Goal: Information Seeking & Learning: Learn about a topic

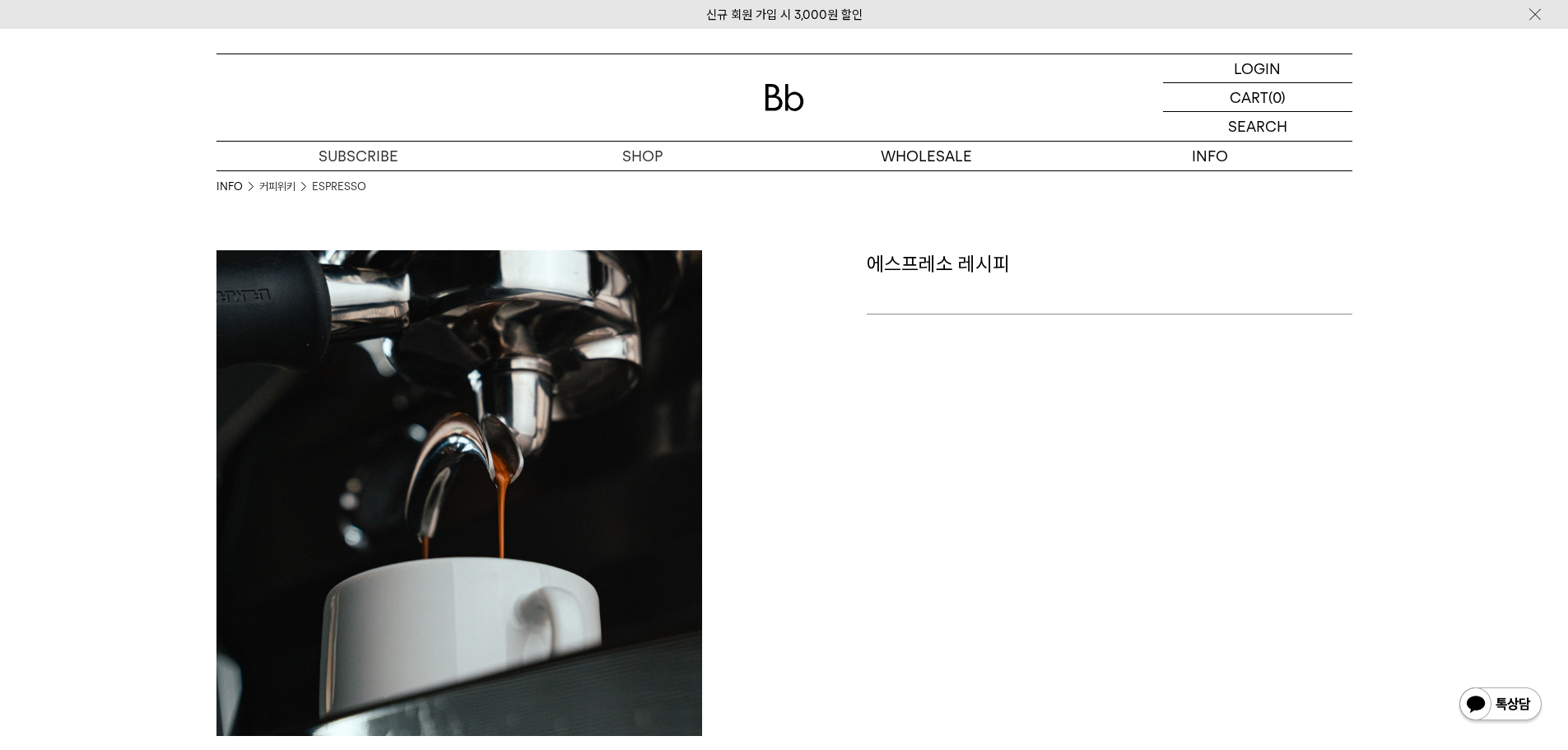
drag, startPoint x: 938, startPoint y: 501, endPoint x: 893, endPoint y: 498, distance: 45.1
click at [940, 503] on div "에스프레소 레시피" at bounding box center [1072, 493] width 576 height 486
click at [945, 288] on p at bounding box center [1110, 292] width 486 height 28
drag, startPoint x: 886, startPoint y: 267, endPoint x: 1078, endPoint y: 337, distance: 204.4
click at [1081, 300] on p "에스프레소 레시피" at bounding box center [1110, 278] width 486 height 55
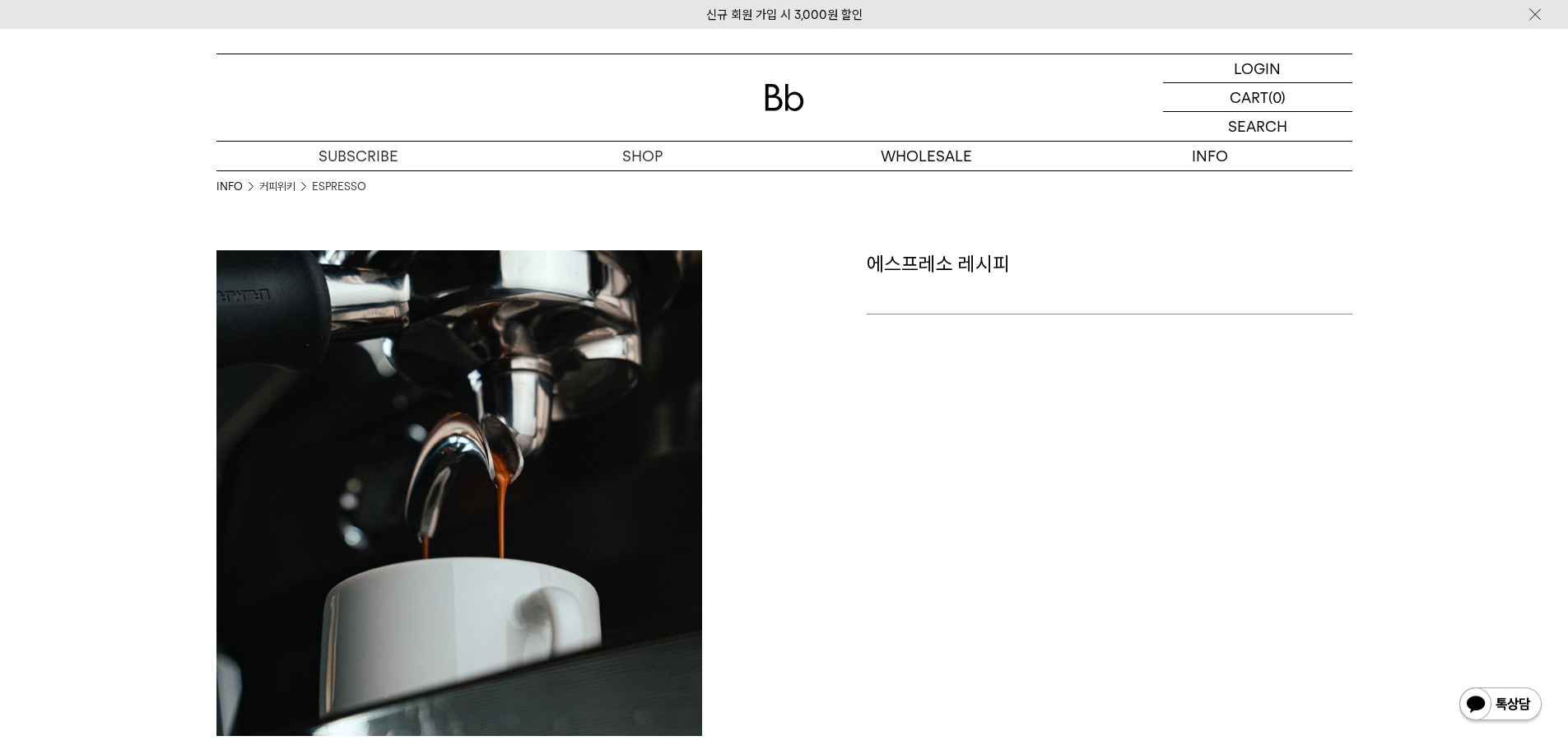
click at [1071, 369] on div "에스프레소 레시피" at bounding box center [1072, 493] width 576 height 486
click at [492, 424] on img at bounding box center [459, 493] width 486 height 486
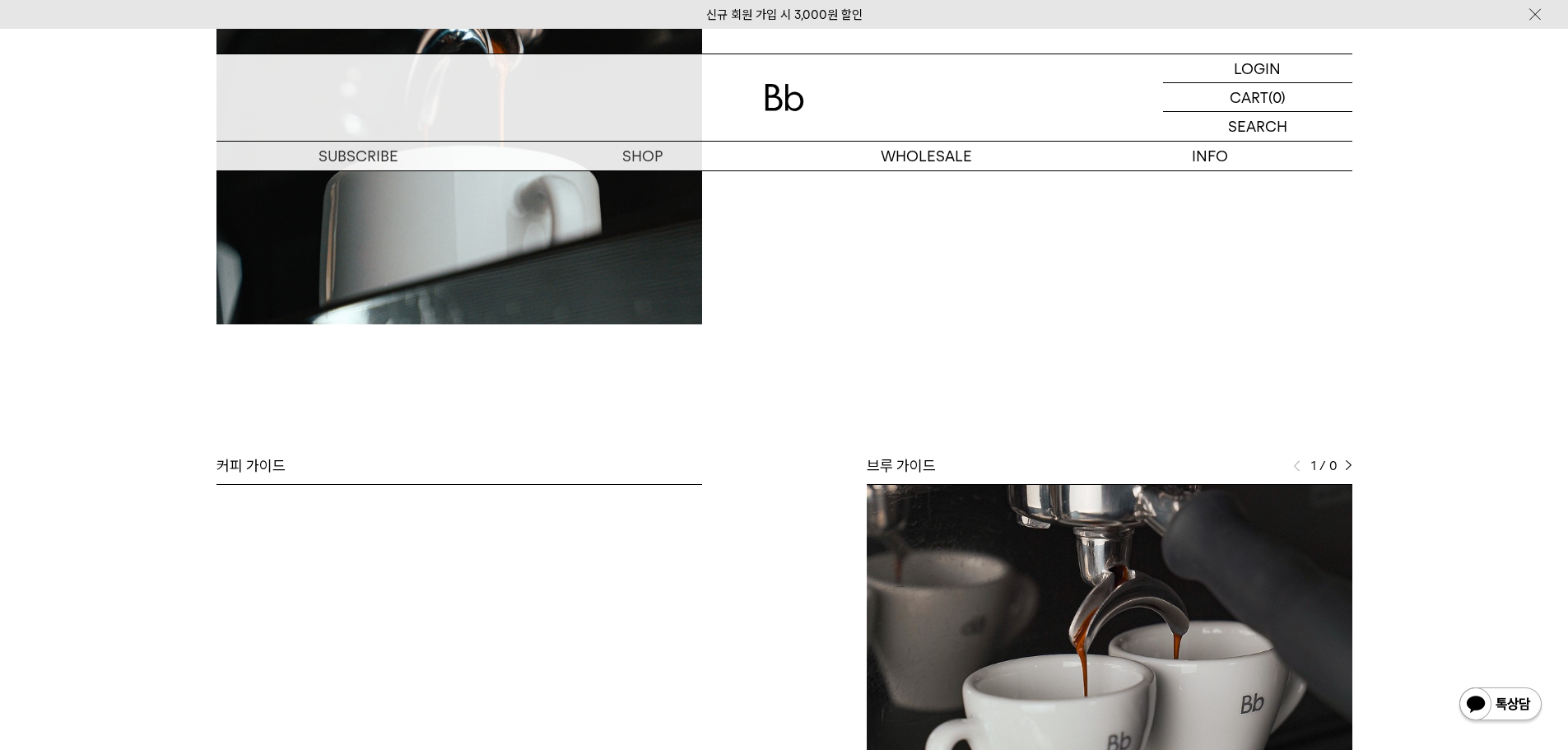
click at [1133, 618] on img at bounding box center [1110, 679] width 486 height 388
click at [1351, 466] on img at bounding box center [1348, 466] width 7 height 12
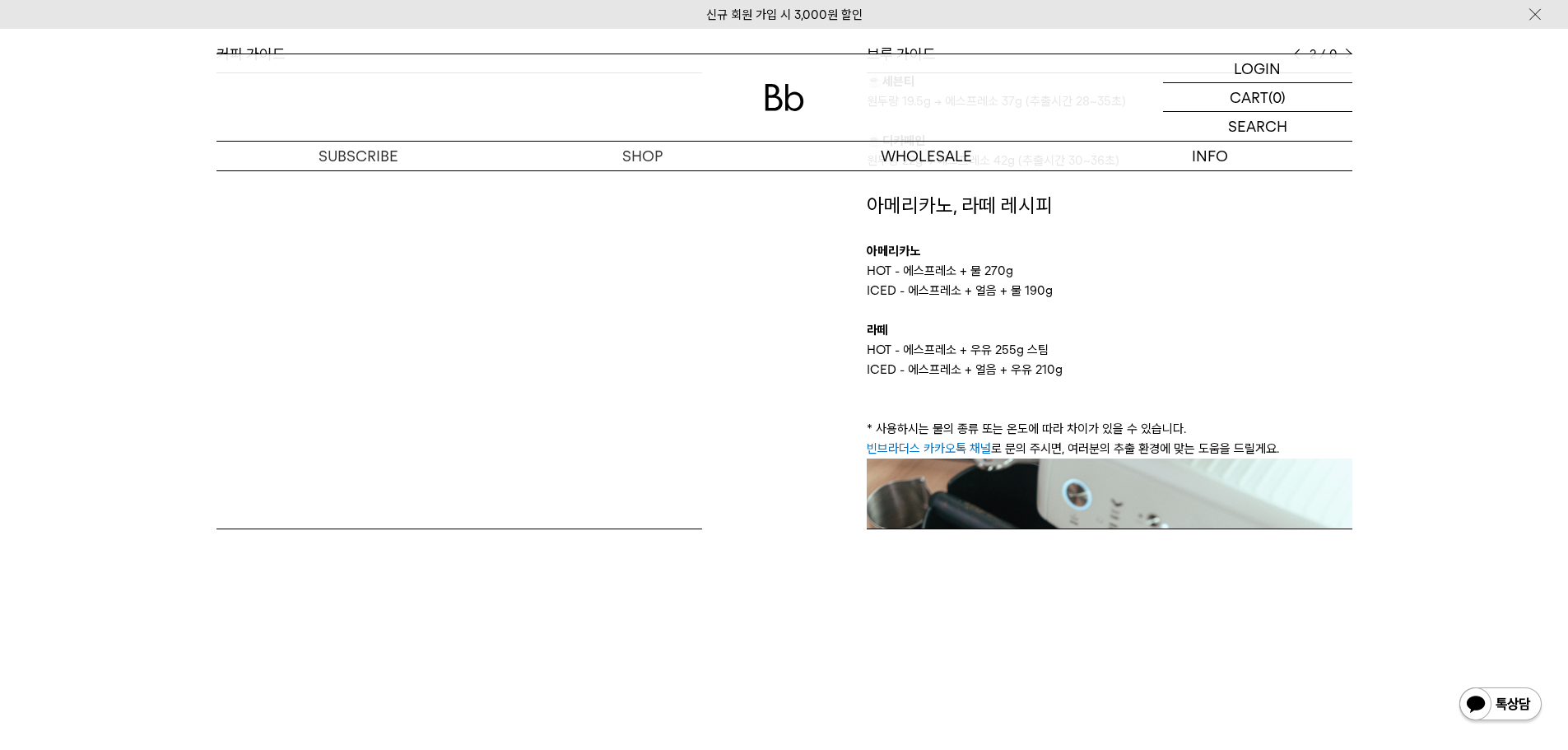
scroll to position [824, 0]
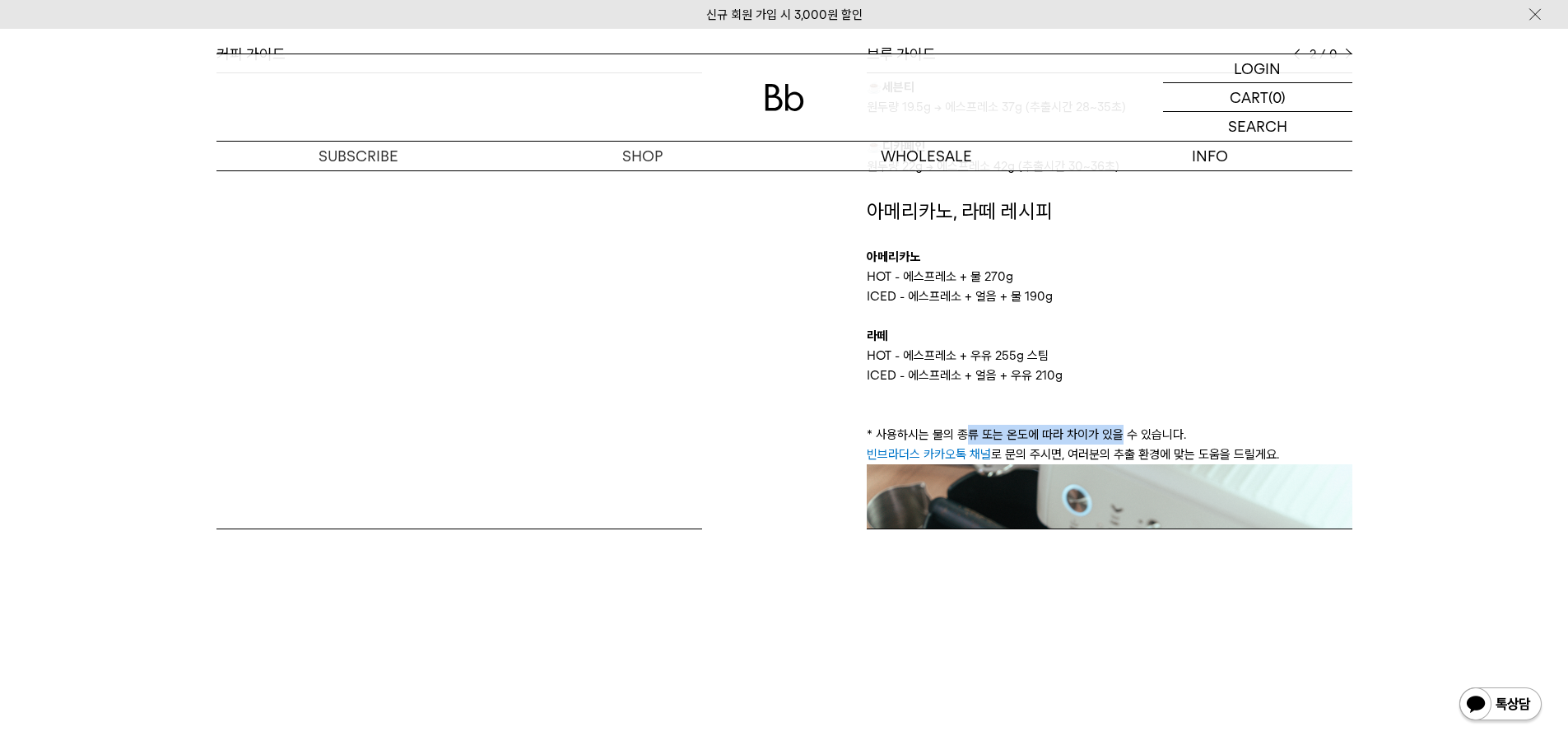
drag, startPoint x: 1082, startPoint y: 429, endPoint x: 1117, endPoint y: 429, distance: 35.0
click at [1117, 429] on p "* 사용하시는 물의 종류 또는 온도에 따라 차이가 있을 수 있습니다." at bounding box center [1110, 435] width 486 height 20
click at [1117, 430] on p "* 사용하시는 물의 종류 또는 온도에 따라 차이가 있을 수 있습니다." at bounding box center [1110, 435] width 486 height 20
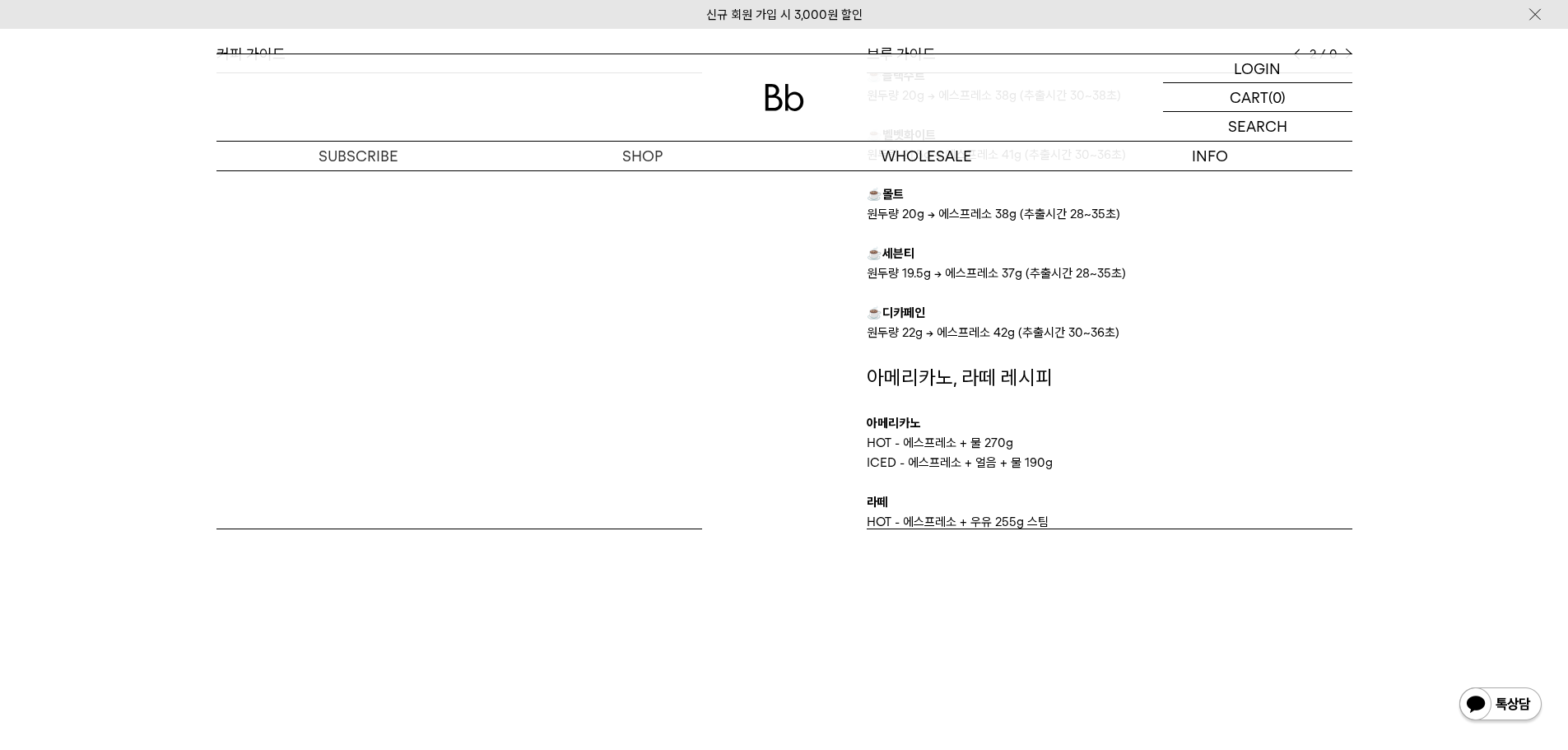
scroll to position [659, 0]
drag, startPoint x: 929, startPoint y: 431, endPoint x: 1009, endPoint y: 438, distance: 80.3
click at [1009, 438] on p "HOT - 에스프레소 + 물 270g" at bounding box center [1110, 441] width 486 height 20
click at [1004, 451] on p "ICED - 에스프레소 + 얼음 + 물 190g" at bounding box center [1110, 461] width 486 height 20
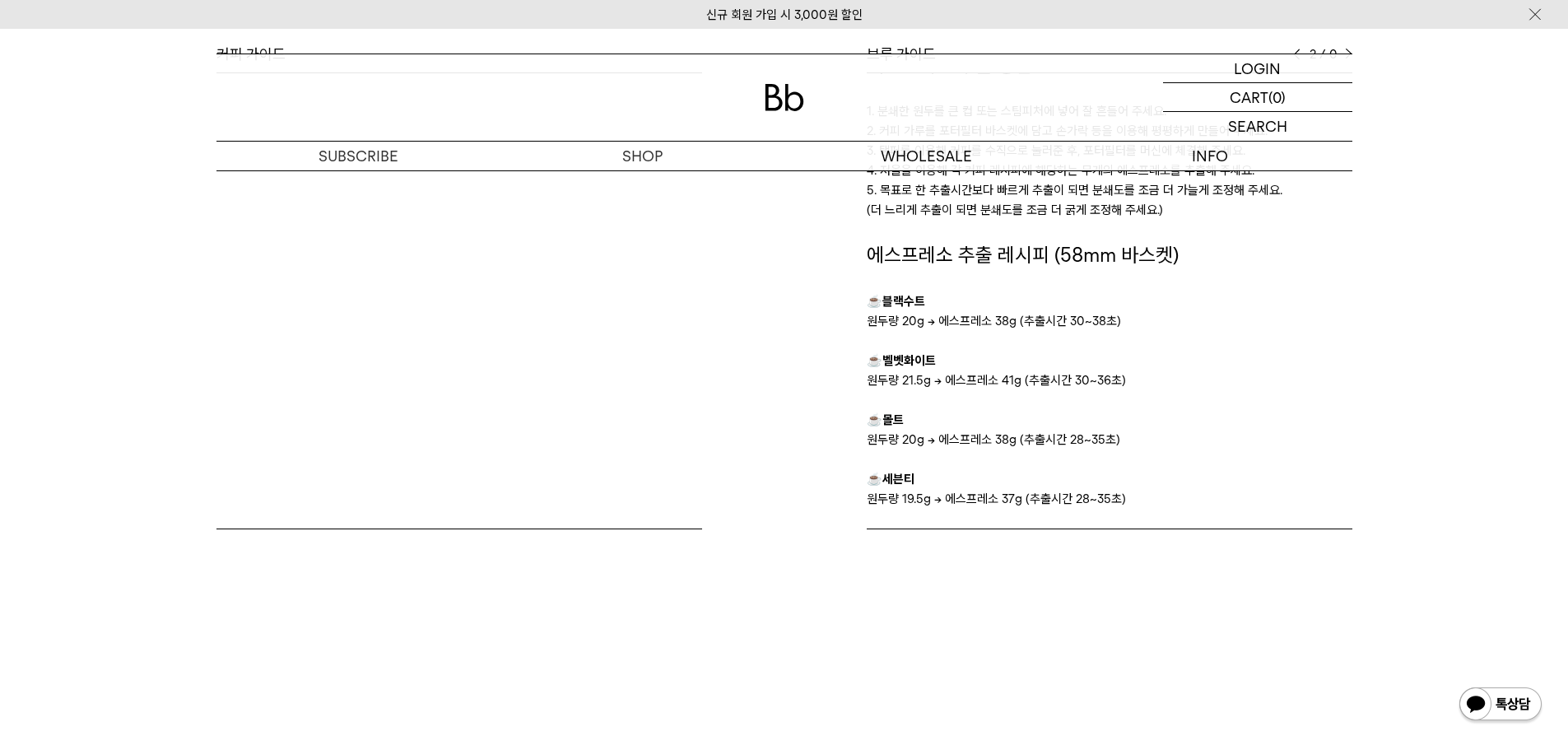
scroll to position [411, 0]
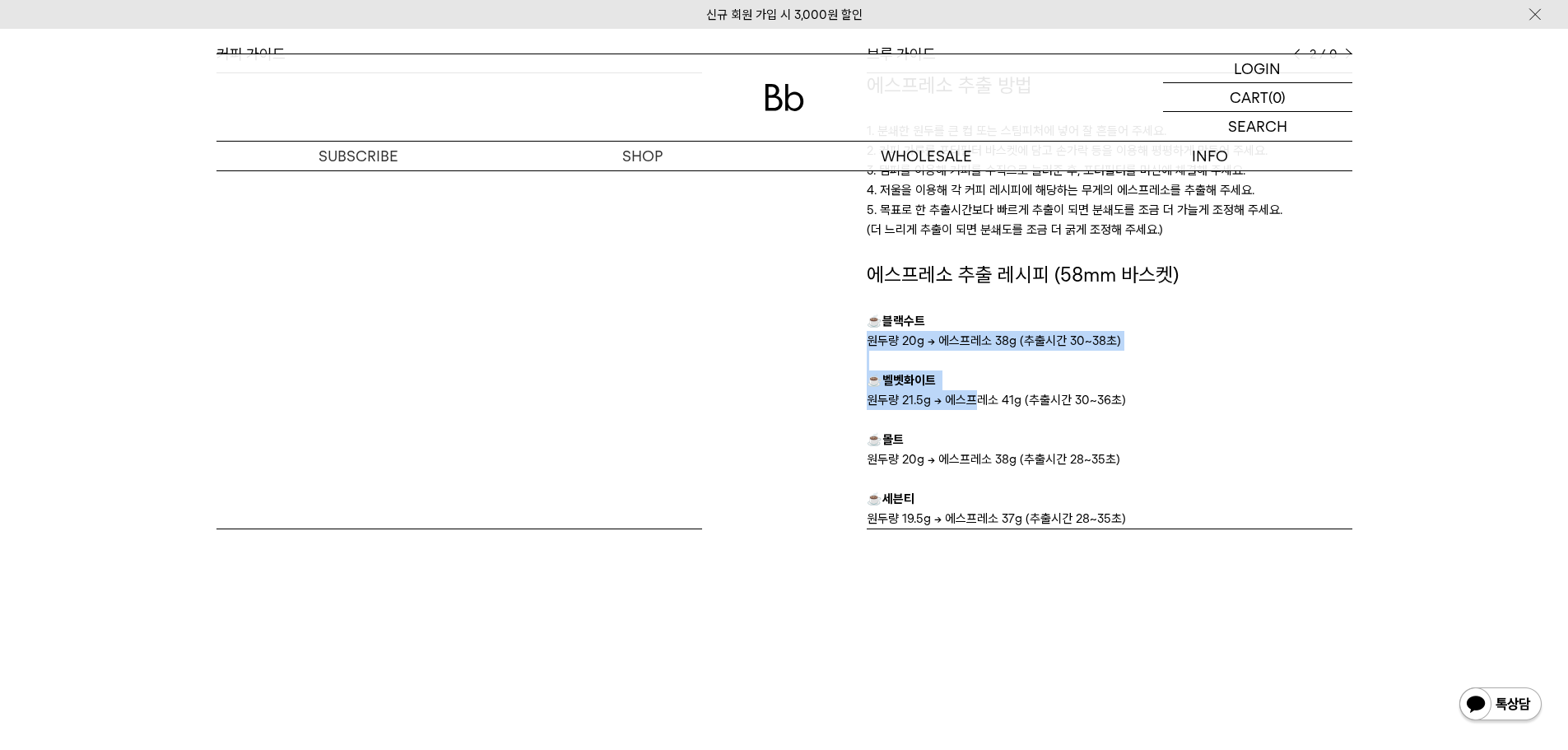
drag, startPoint x: 914, startPoint y: 344, endPoint x: 976, endPoint y: 396, distance: 80.9
click at [976, 396] on div "에스프레소 추출 레시피 (58mm 바스켓) ☕ 블랙수트 원두량 20g → 에스프레소 38g (추출시간 30~38초) ☕ 벨벳화이트 원두량 21…" at bounding box center [1110, 433] width 486 height 348
click at [976, 396] on p "원두량 21.5g → 에스프레소 41g (추출시간 30~36초)" at bounding box center [1110, 400] width 486 height 20
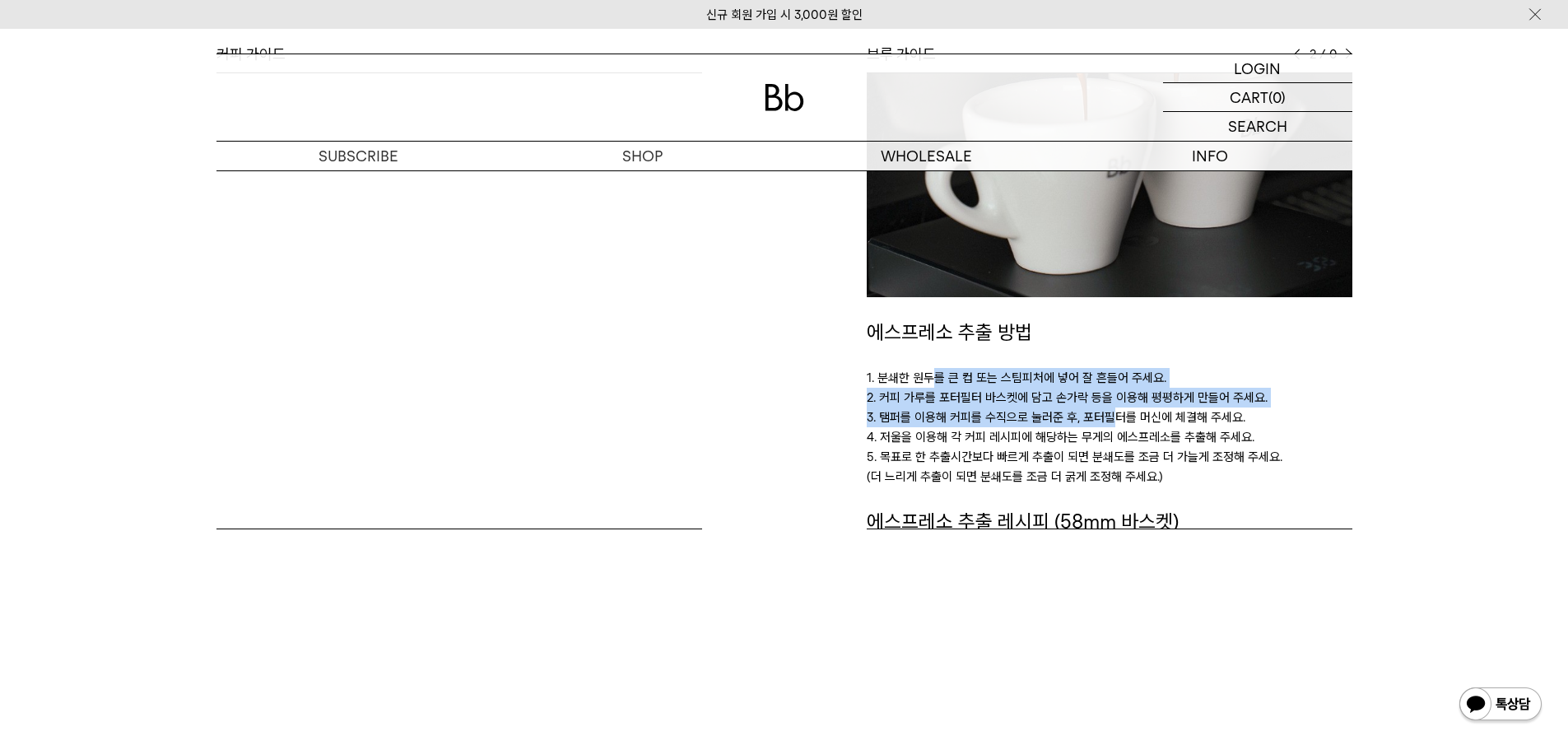
drag, startPoint x: 961, startPoint y: 378, endPoint x: 1103, endPoint y: 409, distance: 145.3
click at [1108, 404] on div "에스프레소 추출 방법 1. 분쇄한 원두를 큰 컵 또는 스팀피처에 넣어 잘 흔들어 주세요. 2. 커피 가루를 포터필터 바스켓에 담고 손가락 등을…" at bounding box center [1110, 412] width 486 height 190
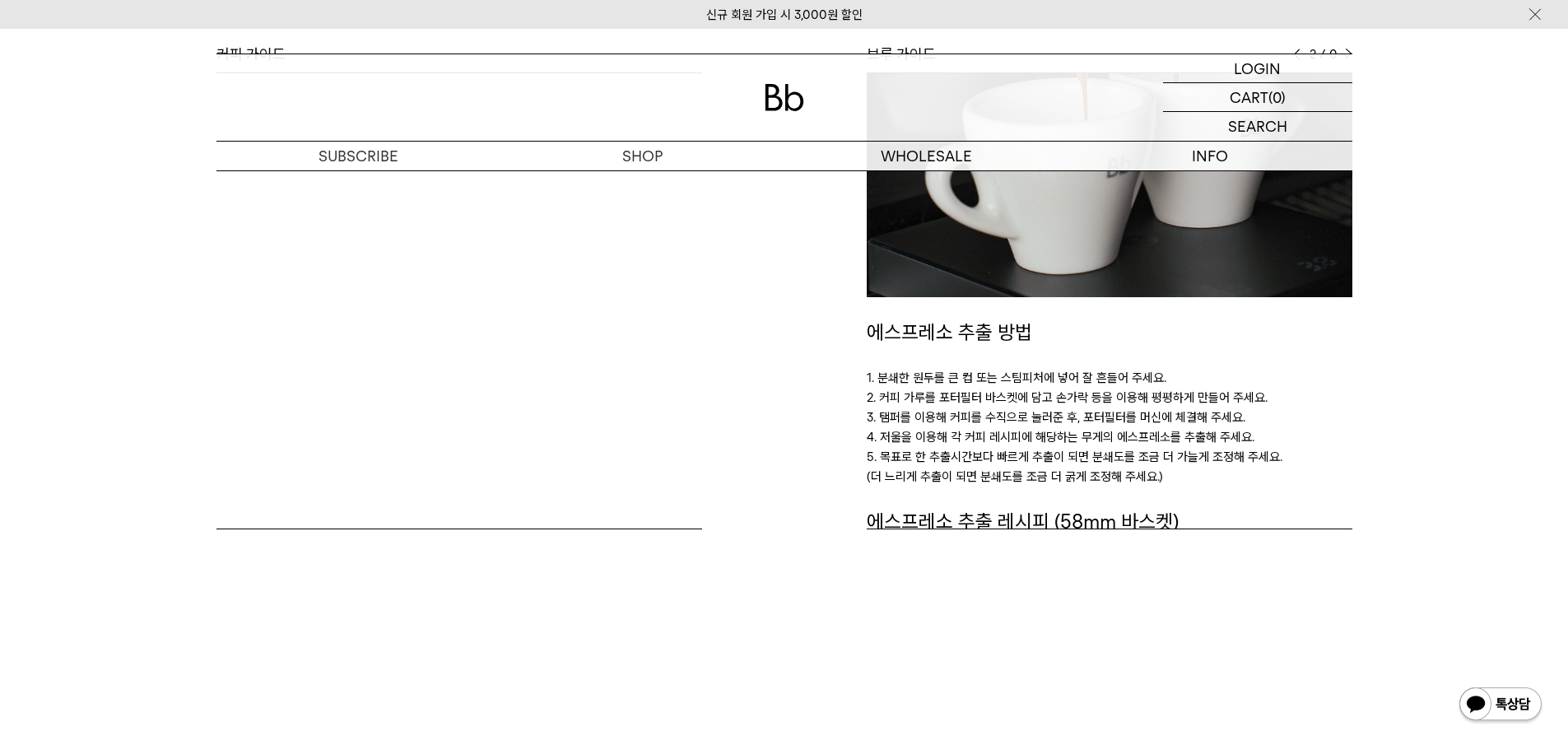
click at [1068, 447] on p "5. 목표로 한 추출시간보다 빠르게 추출이 되면 분쇄도를 조금 더 가늘게 조정해 주세요. (더 느리게 추출이 되면 분쇄도를 조금 더 굵게 조정…" at bounding box center [1110, 467] width 486 height 40
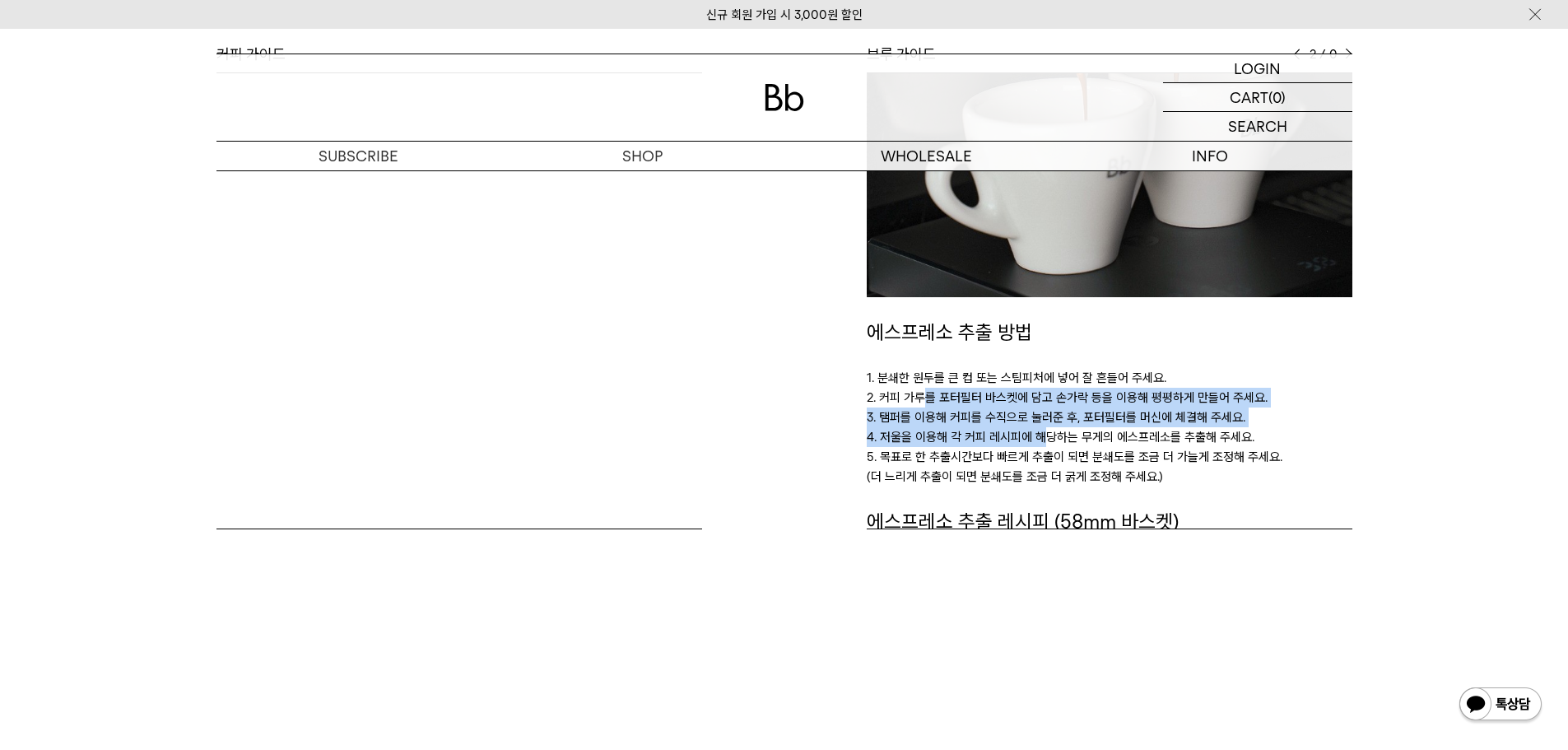
drag, startPoint x: 926, startPoint y: 382, endPoint x: 1042, endPoint y: 428, distance: 124.8
click at [1042, 427] on div "에스프레소 추출 방법 1. 분쇄한 원두를 큰 컵 또는 스팀피처에 넣어 잘 흔들어 주세요. 2. 커피 가루를 포터필터 바스켓에 담고 손가락 등을…" at bounding box center [1110, 412] width 486 height 190
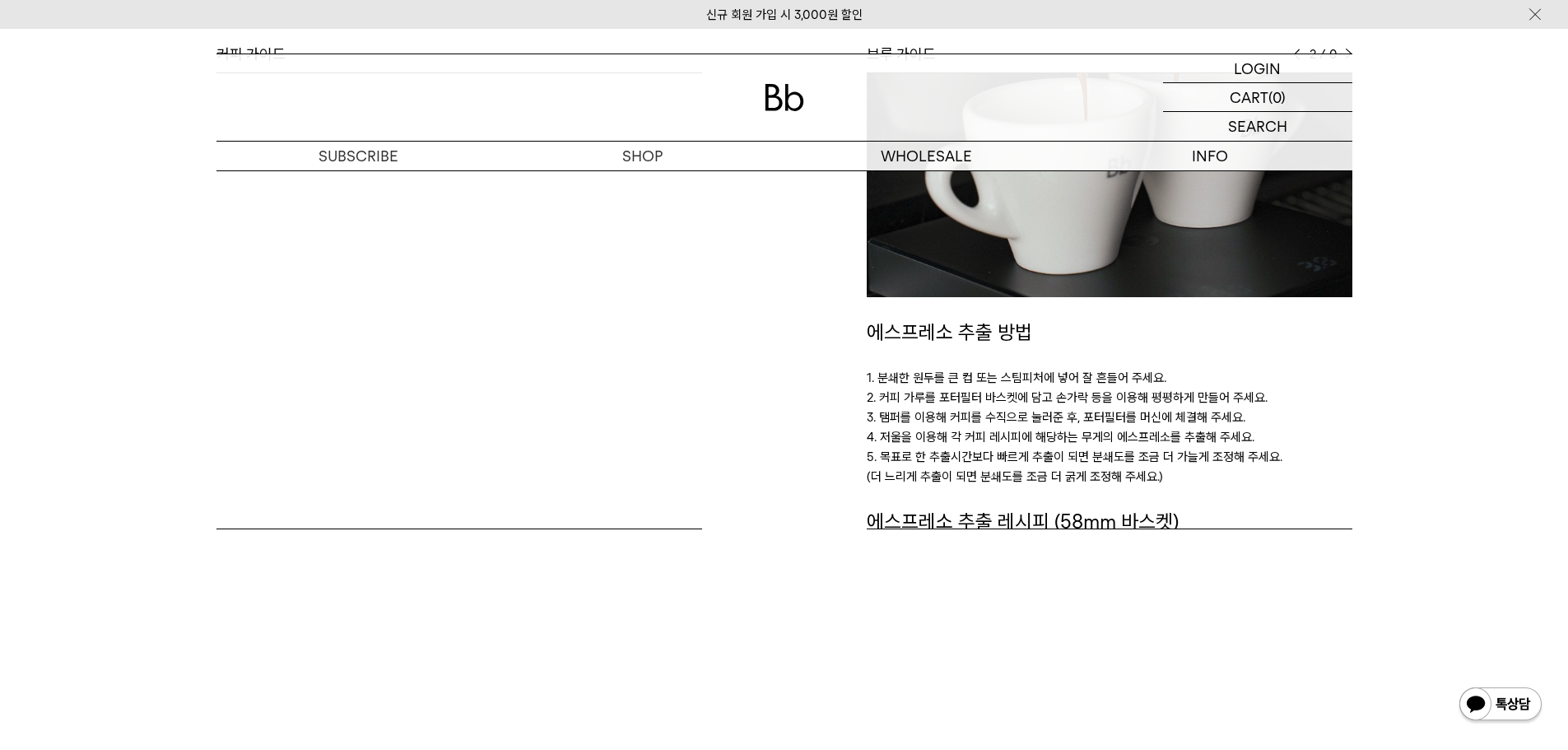
click at [1014, 447] on p "5. 목표로 한 추출시간보다 빠르게 추출이 되면 분쇄도를 조금 더 가늘게 조정해 주세요. (더 느리게 추출이 되면 분쇄도를 조금 더 굵게 조정…" at bounding box center [1110, 467] width 486 height 40
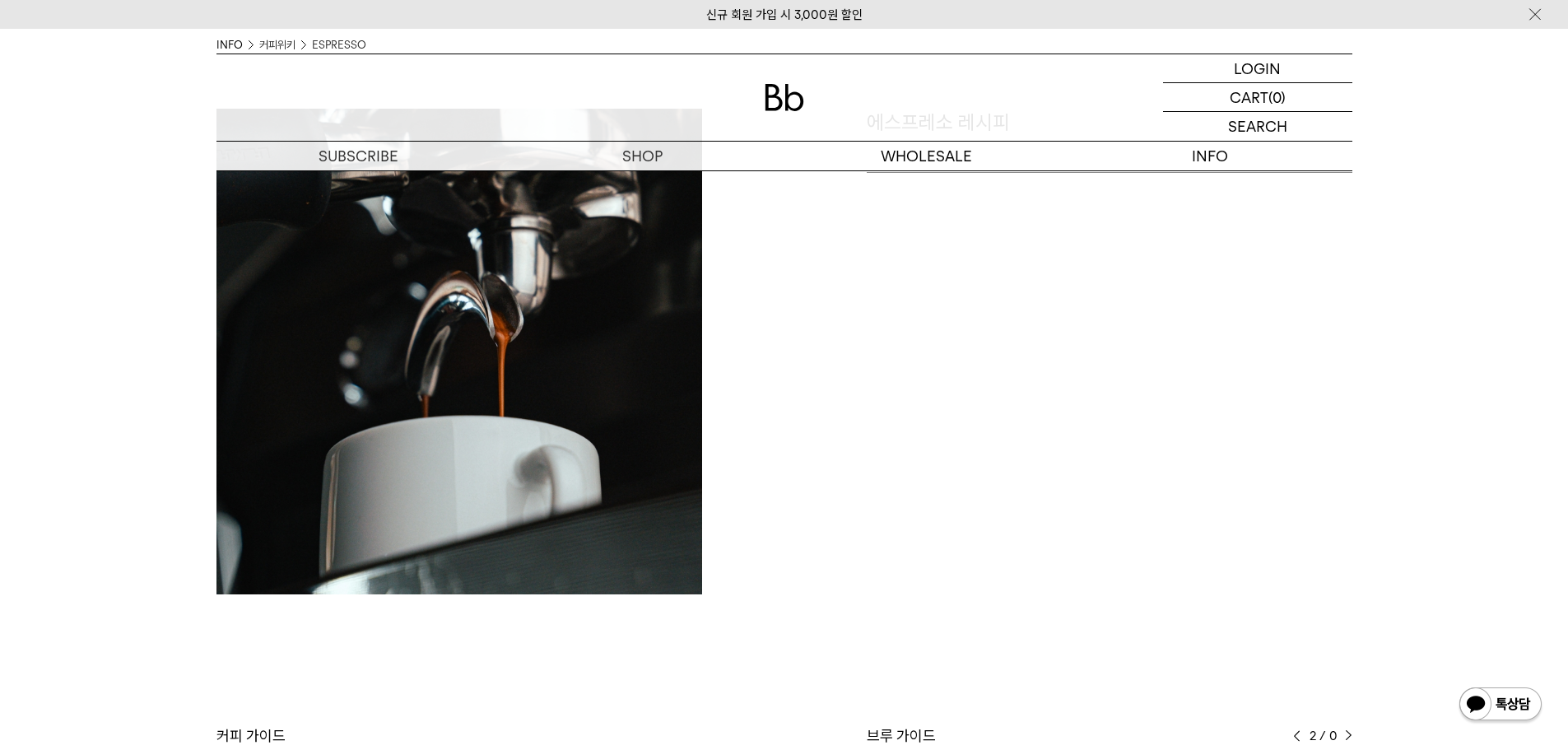
scroll to position [330, 0]
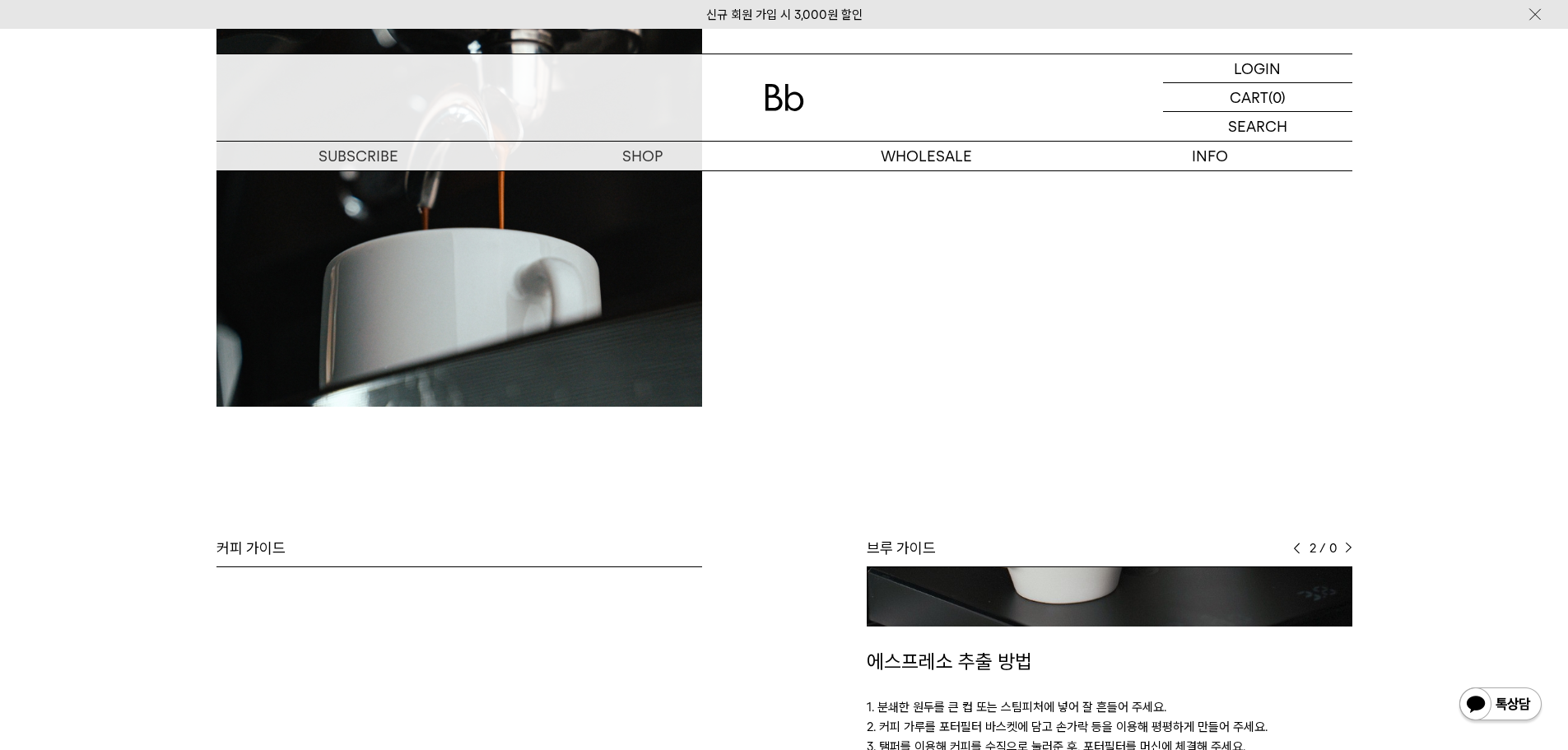
click at [511, 442] on div "Bb의 커피 ALL SEASONAL YEAR-ROUND AUCTION SERIES ARCHIVE 2023 2022 2021 2020 2019 …" at bounding box center [784, 513] width 1568 height 1185
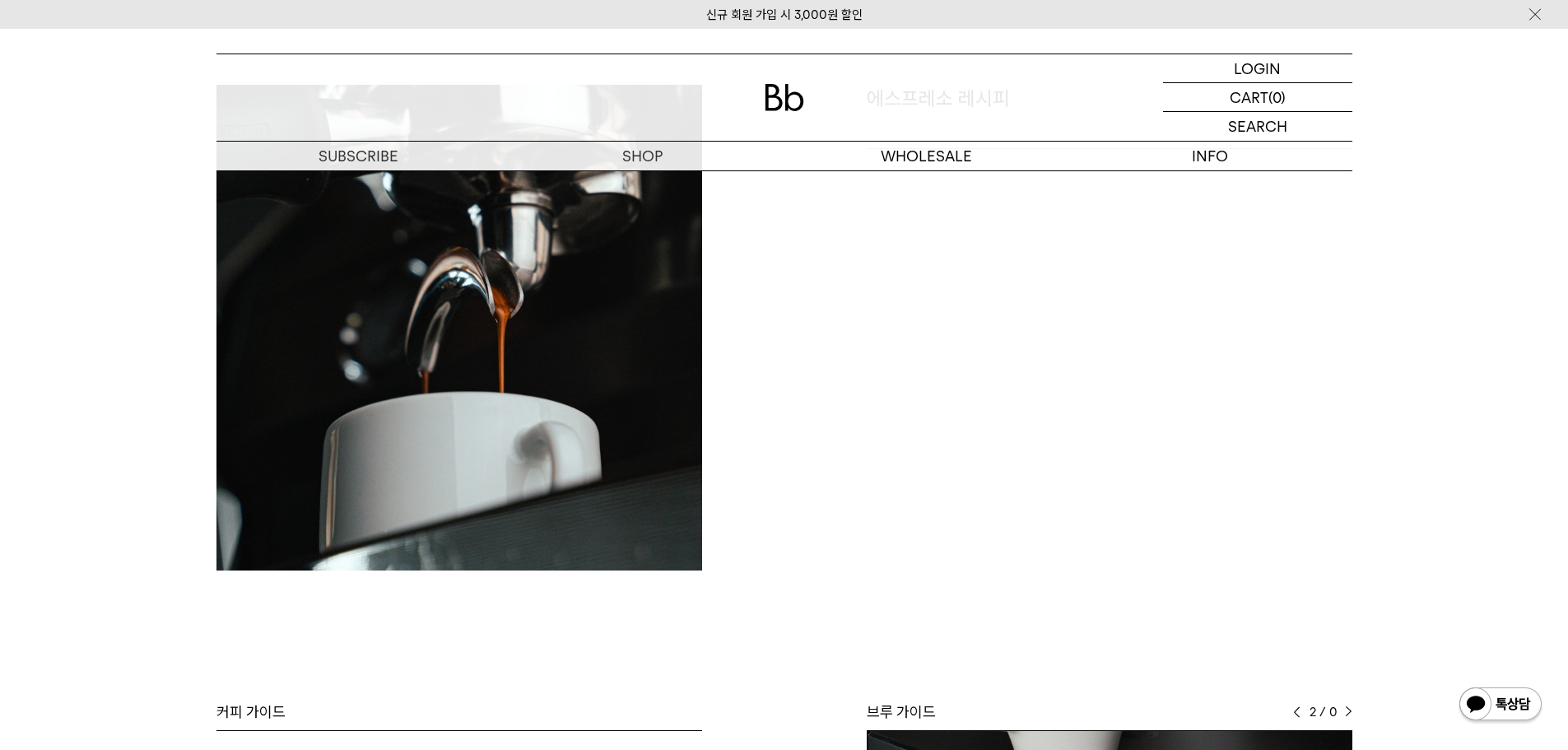
scroll to position [0, 0]
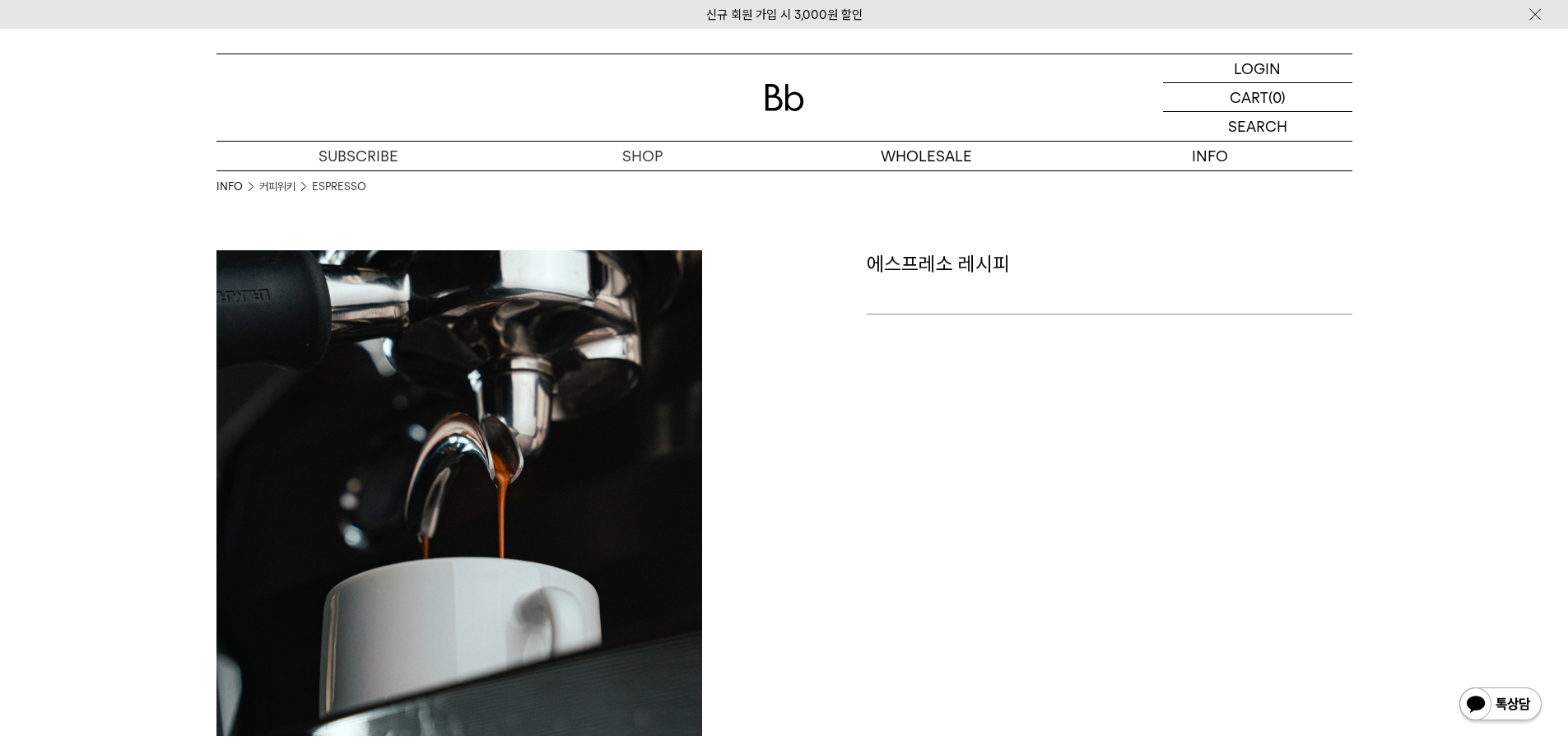
click at [981, 444] on div "에스프레소 레시피" at bounding box center [1072, 493] width 576 height 486
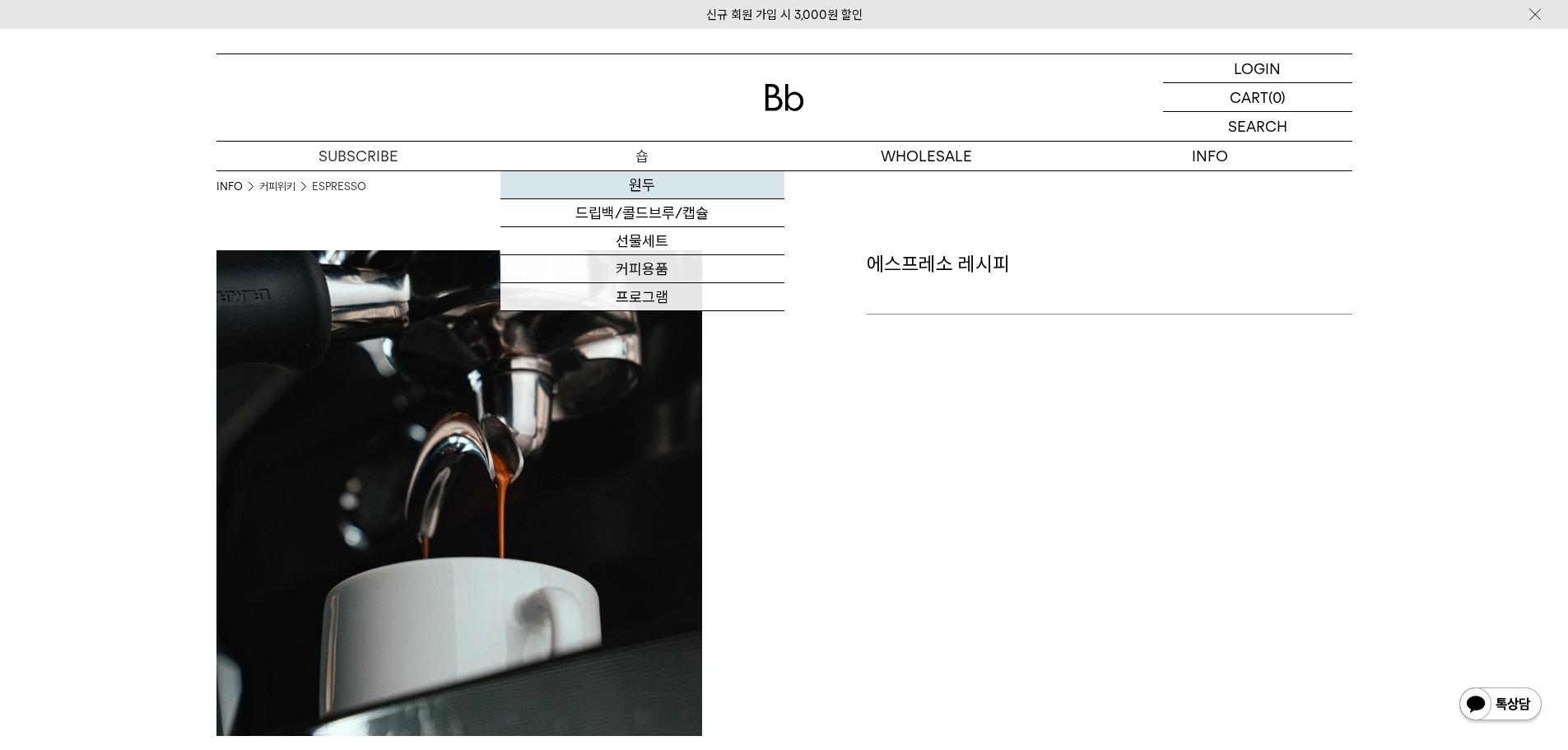
click at [647, 185] on link "원두" at bounding box center [643, 186] width 284 height 28
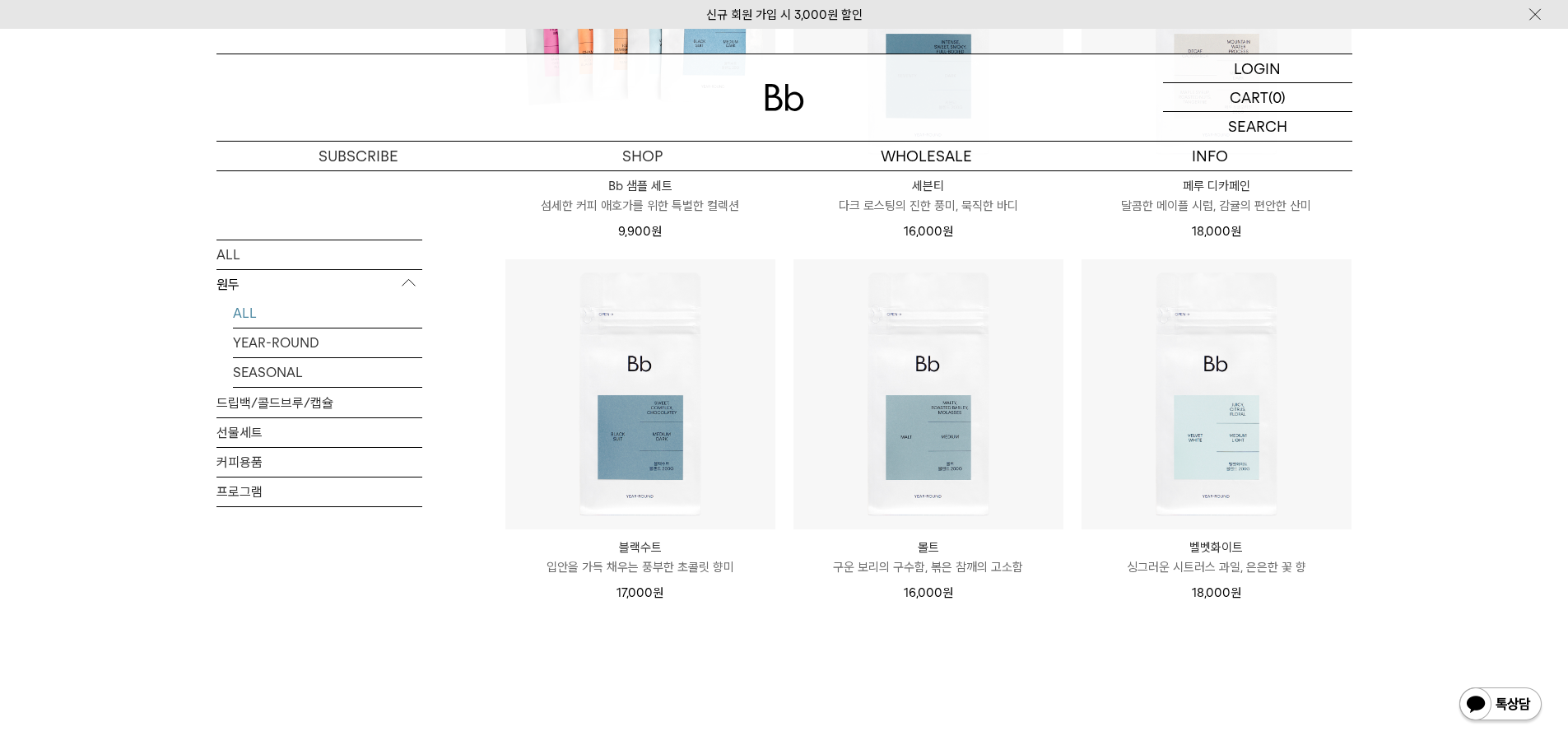
scroll to position [1235, 0]
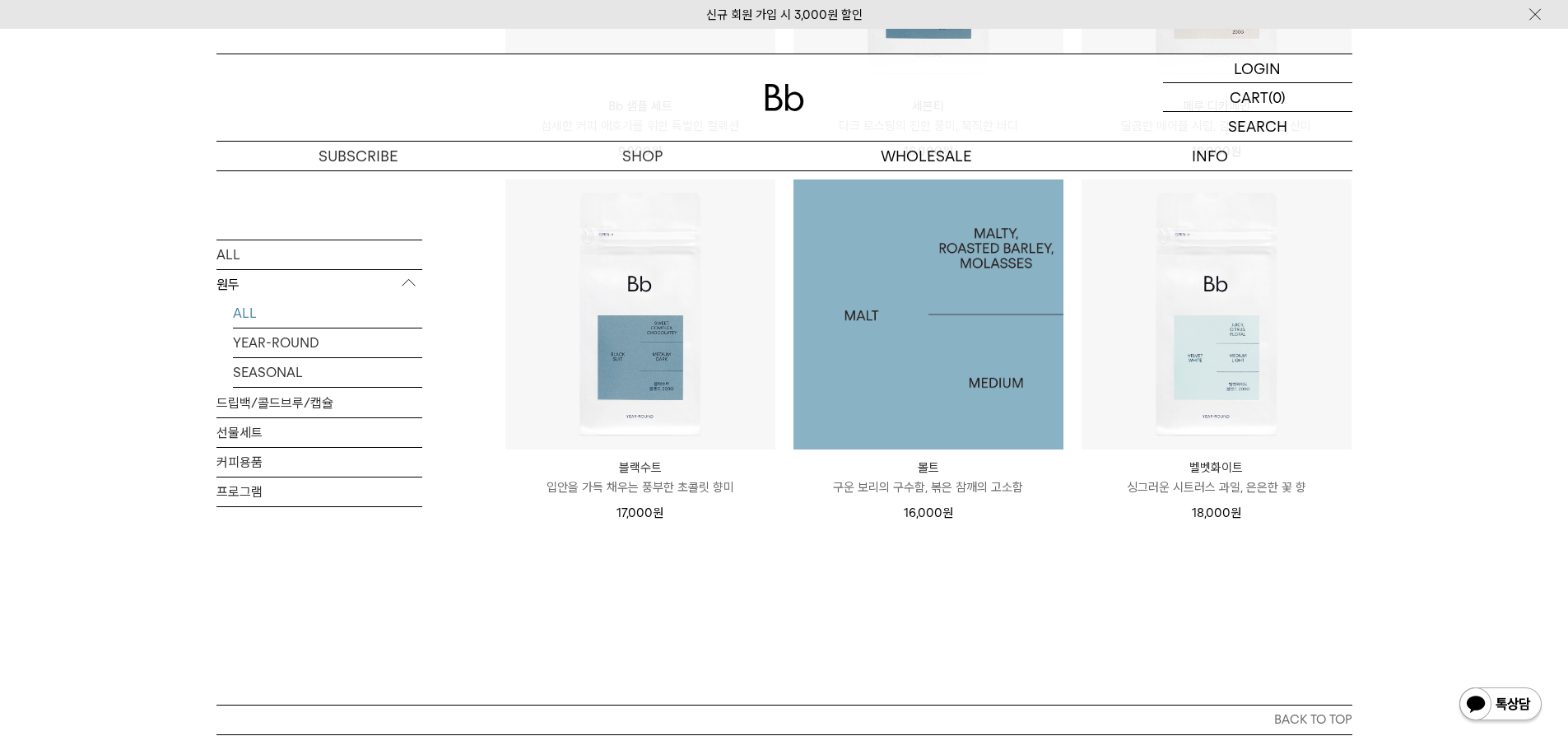
click at [883, 251] on img at bounding box center [928, 315] width 270 height 271
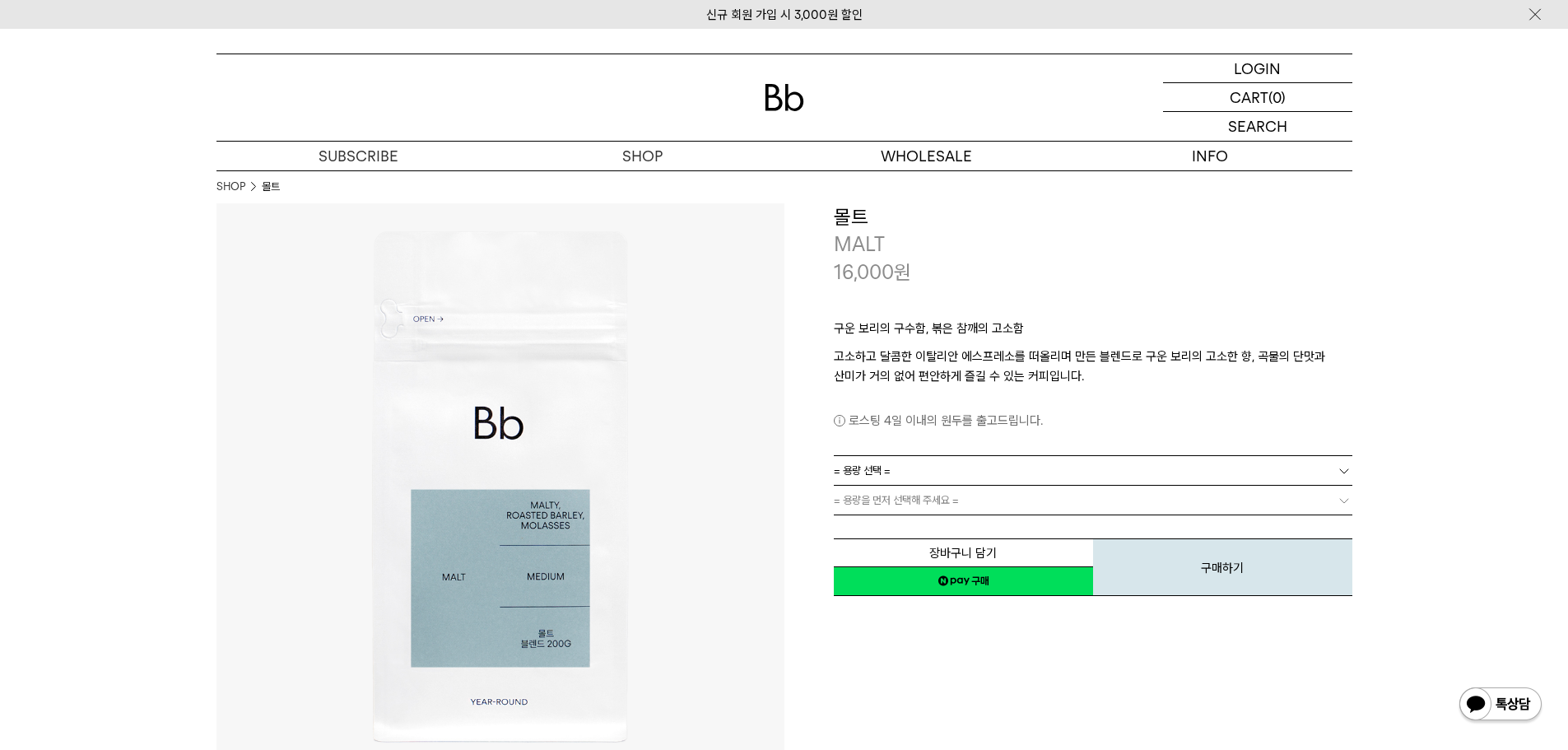
click at [853, 468] on span "= 용량 선택 =" at bounding box center [862, 470] width 57 height 29
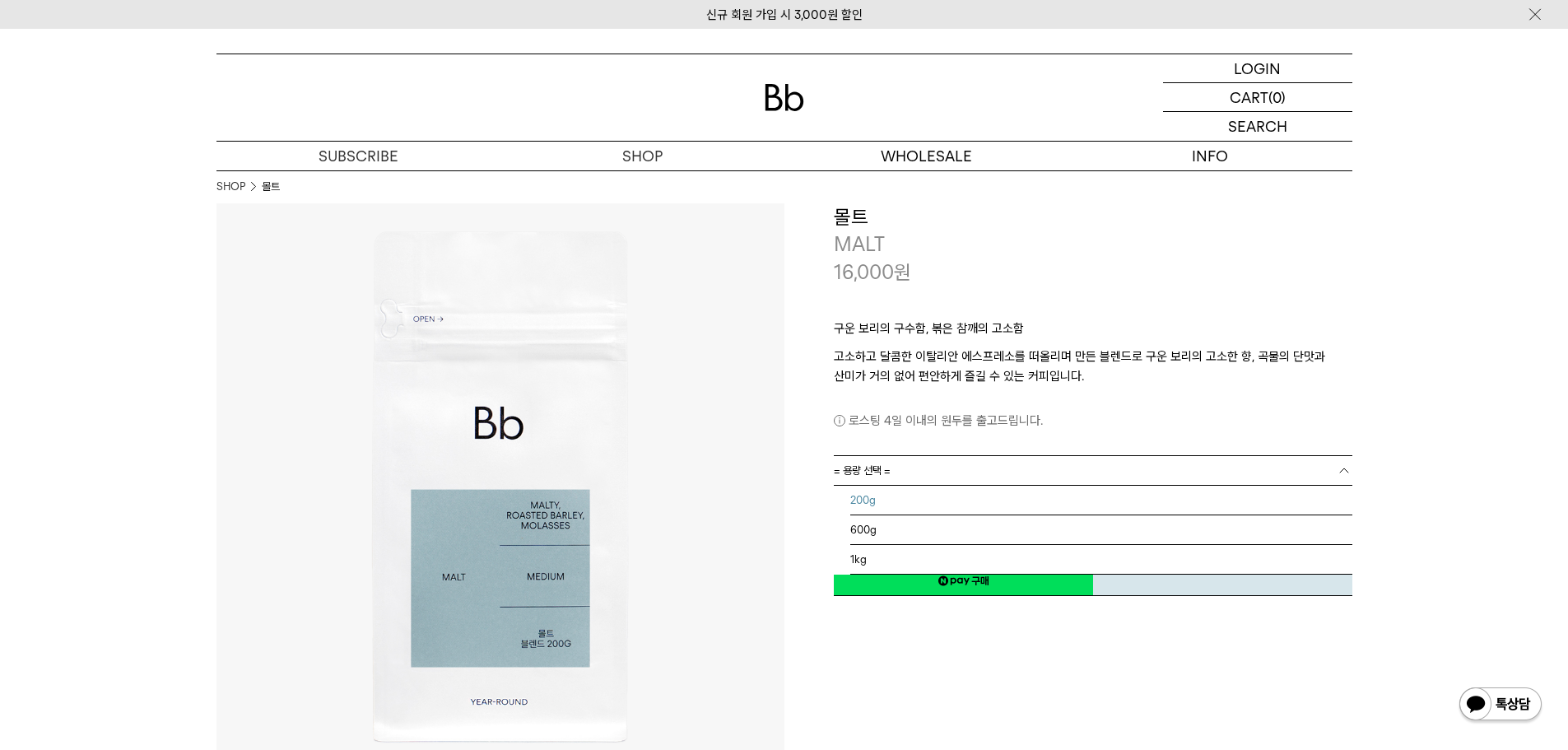
click at [867, 501] on li "200g" at bounding box center [1101, 501] width 502 height 30
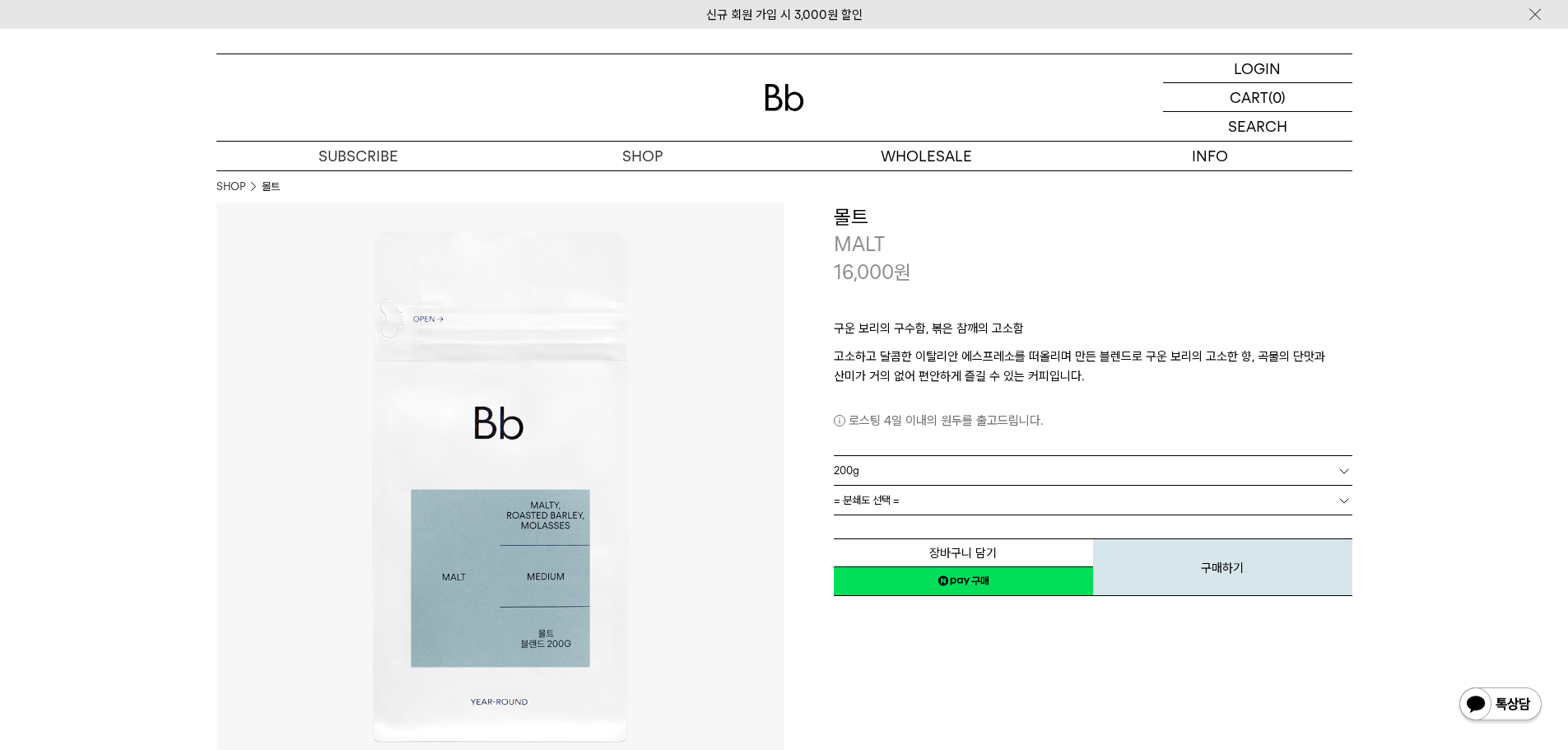
click at [859, 496] on span "= 분쇄도 선택 =" at bounding box center [867, 500] width 66 height 29
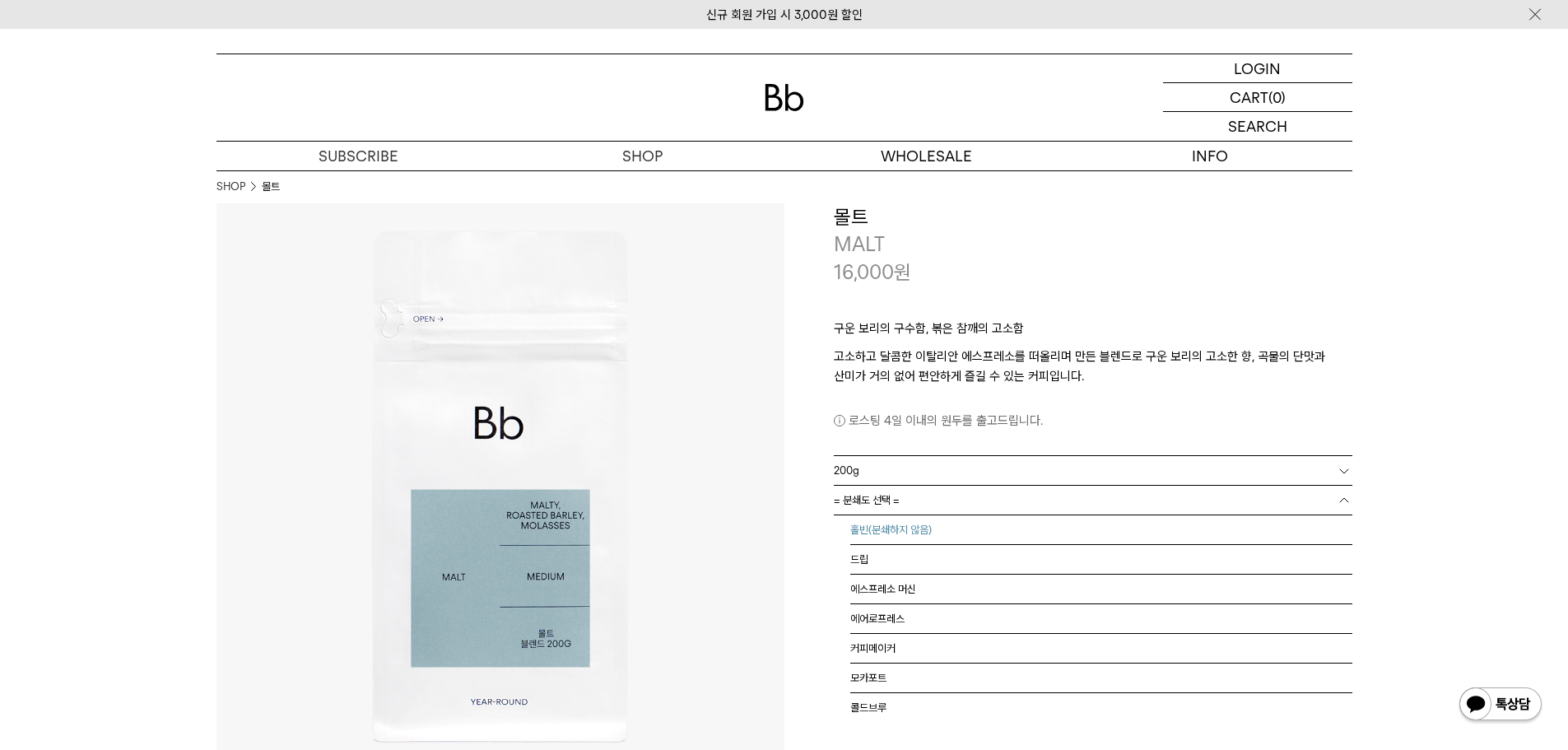
click at [868, 527] on li "홀빈(분쇄하지 않음)" at bounding box center [1101, 530] width 502 height 30
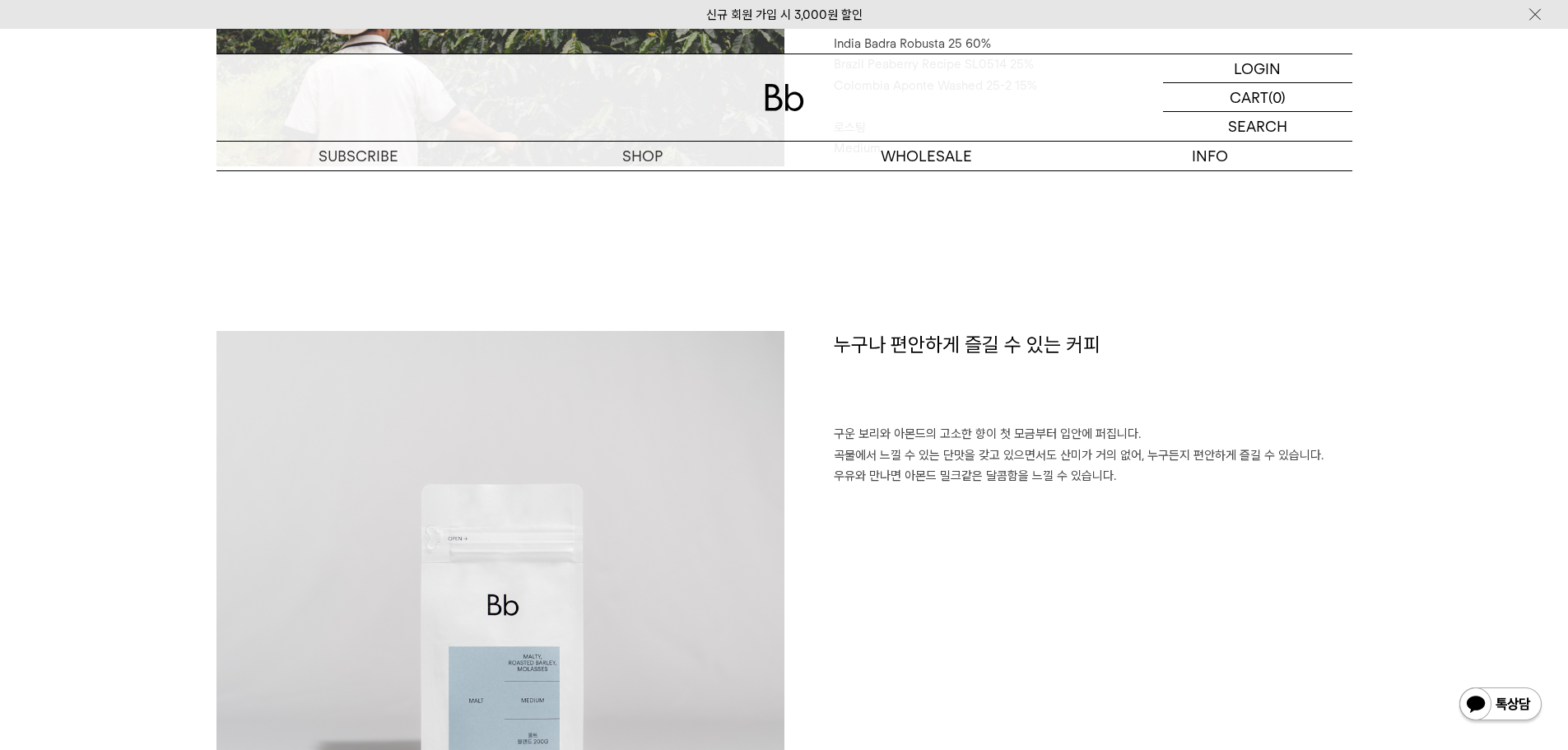
scroll to position [1235, 0]
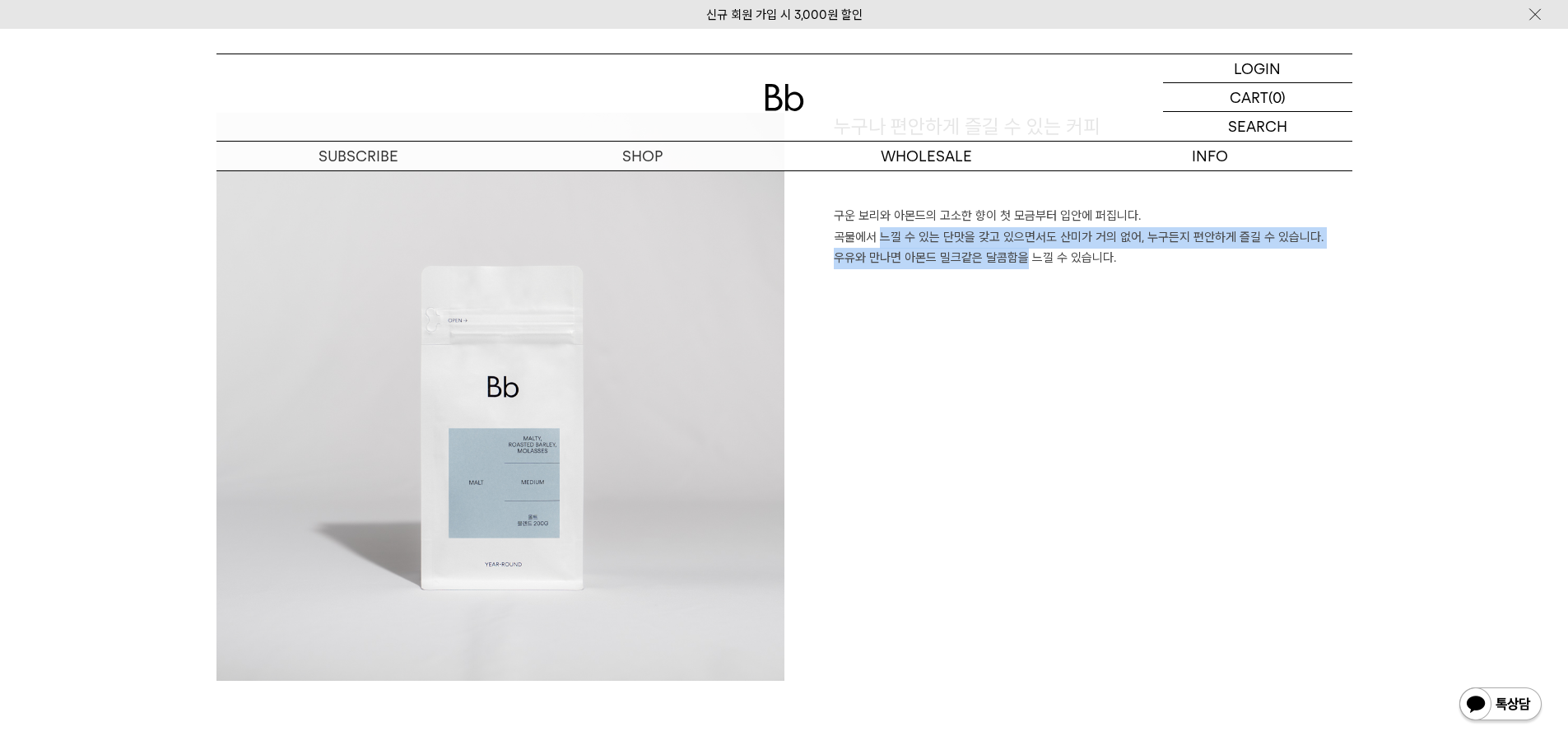
drag, startPoint x: 835, startPoint y: 244, endPoint x: 987, endPoint y: 258, distance: 152.6
click at [987, 258] on div "누구나 편안하게 즐길 수 있는 커피 구운 보리와 아몬드의 고소한 향이 첫 모금부터 입안에 퍼집니다. 곡물에서 느낄 수 있는 단맛을 갖고 있으면…" at bounding box center [1068, 396] width 568 height 568
click at [982, 279] on div "누구나 편안하게 즐길 수 있는 커피 구운 보리와 아몬드의 고소한 향이 첫 모금부터 입안에 퍼집니다. 곡물에서 느낄 수 있는 단맛을 갖고 있으면…" at bounding box center [1068, 396] width 568 height 568
drag, startPoint x: 943, startPoint y: 248, endPoint x: 1039, endPoint y: 258, distance: 96.5
click at [1039, 258] on p "구운 보리와 아몬드의 고소한 향이 첫 모금부터 입안에 퍼집니다. 곡물에서 느낄 수 있는 단맛을 갖고 있으면서도 산미가 거의 없어, 누구든지 편…" at bounding box center [1094, 238] width 519 height 64
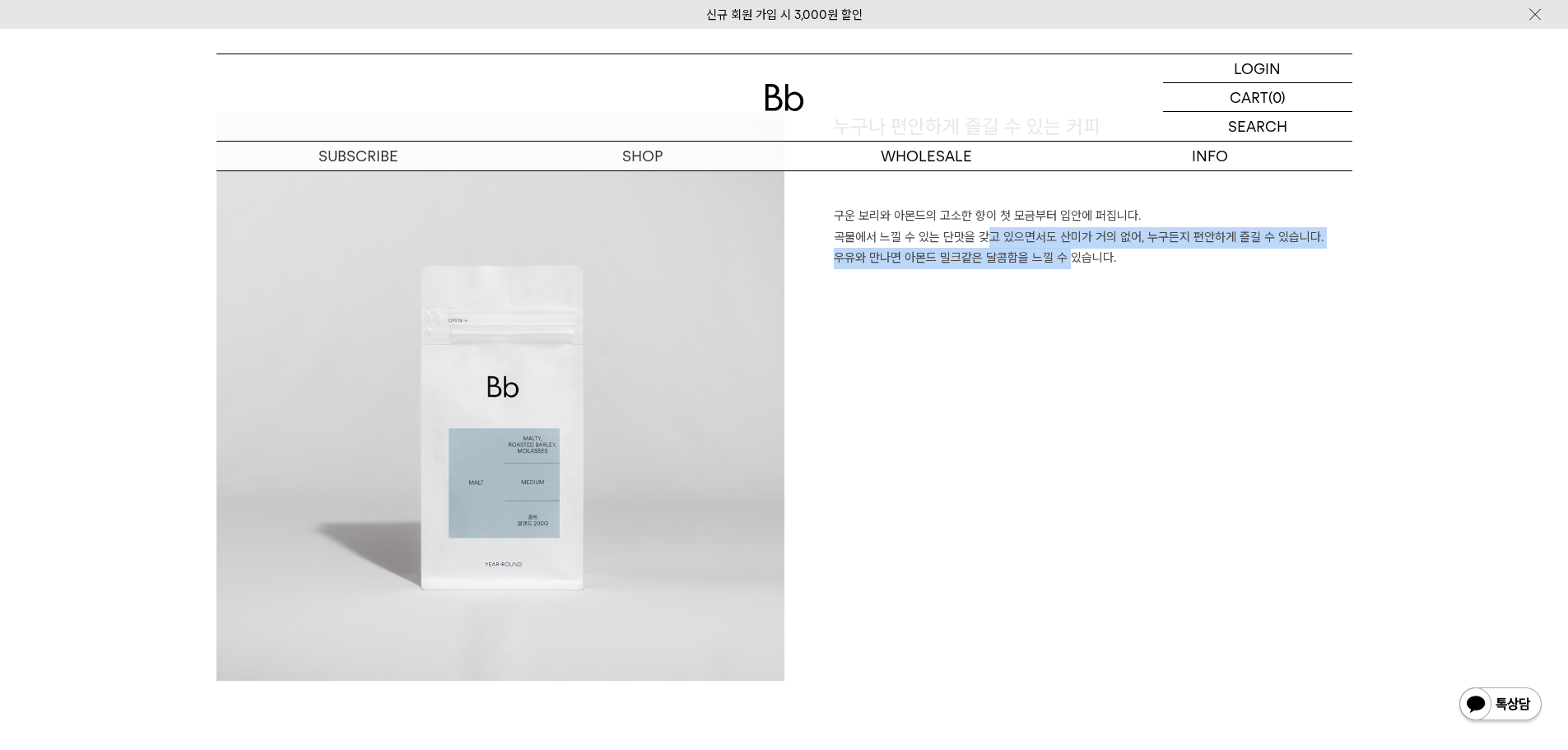
click at [1039, 258] on p "구운 보리와 아몬드의 고소한 향이 첫 모금부터 입안에 퍼집니다. 곡물에서 느낄 수 있는 단맛을 갖고 있으면서도 산미가 거의 없어, 누구든지 편…" at bounding box center [1094, 238] width 519 height 64
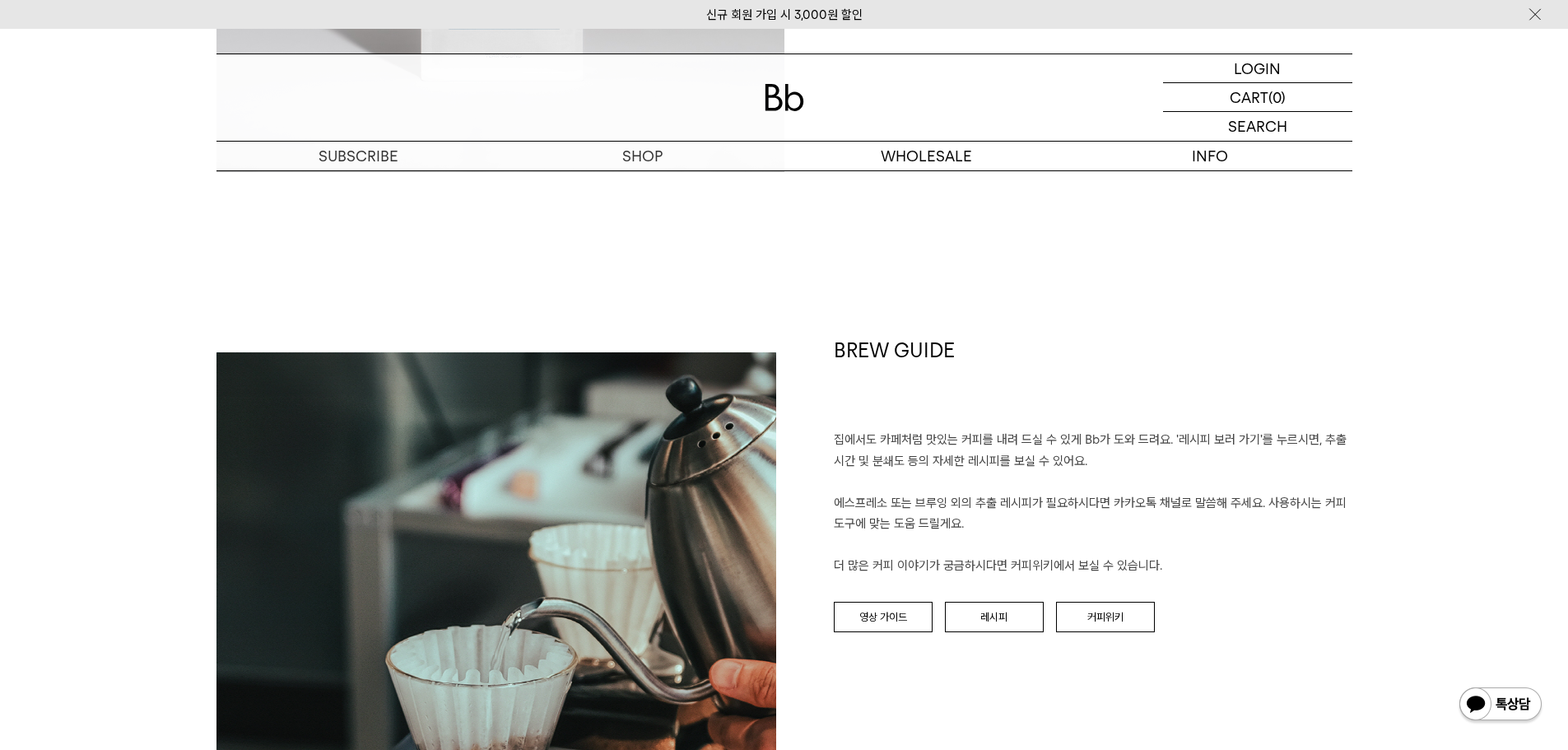
scroll to position [1977, 0]
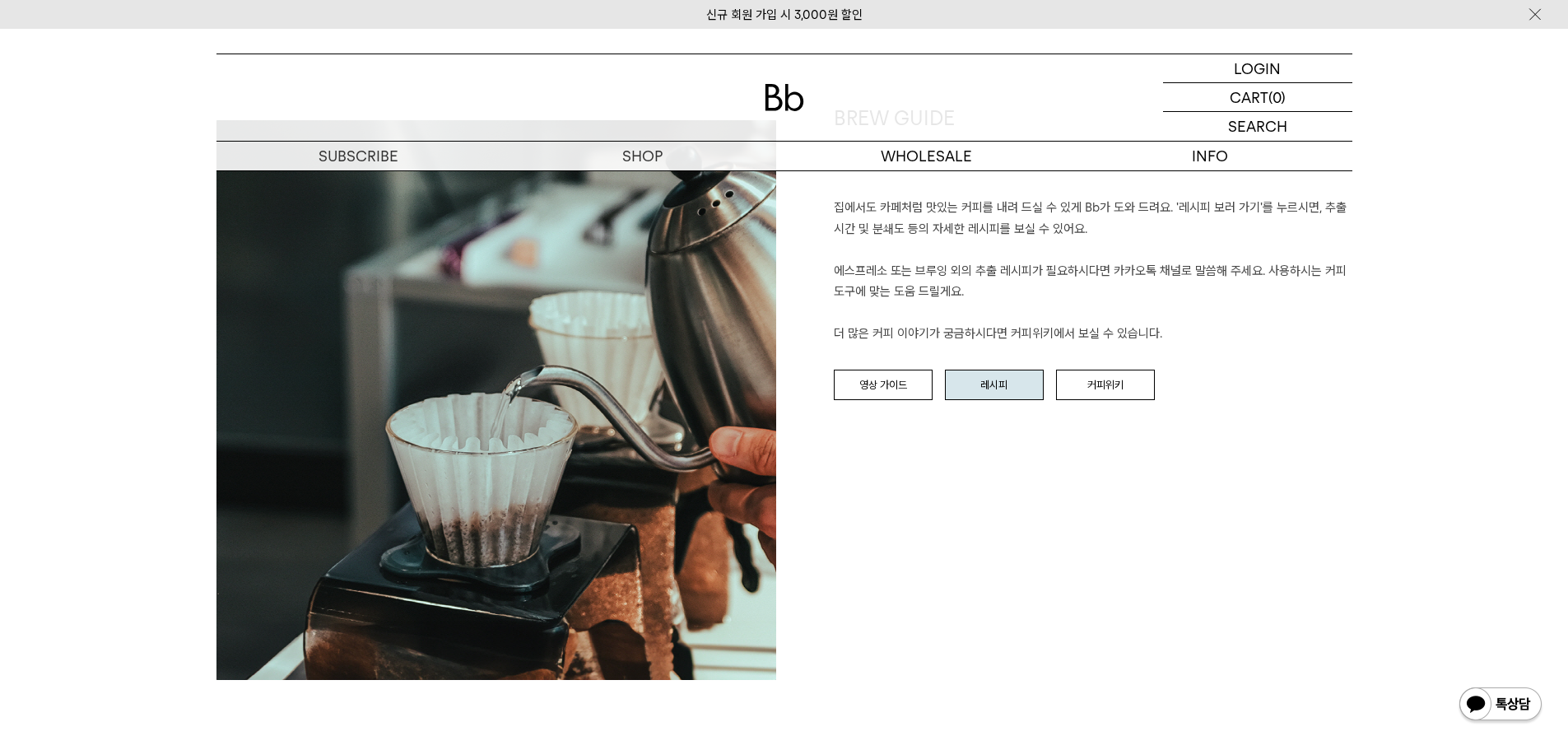
click at [998, 385] on link "레시피" at bounding box center [994, 384] width 99 height 31
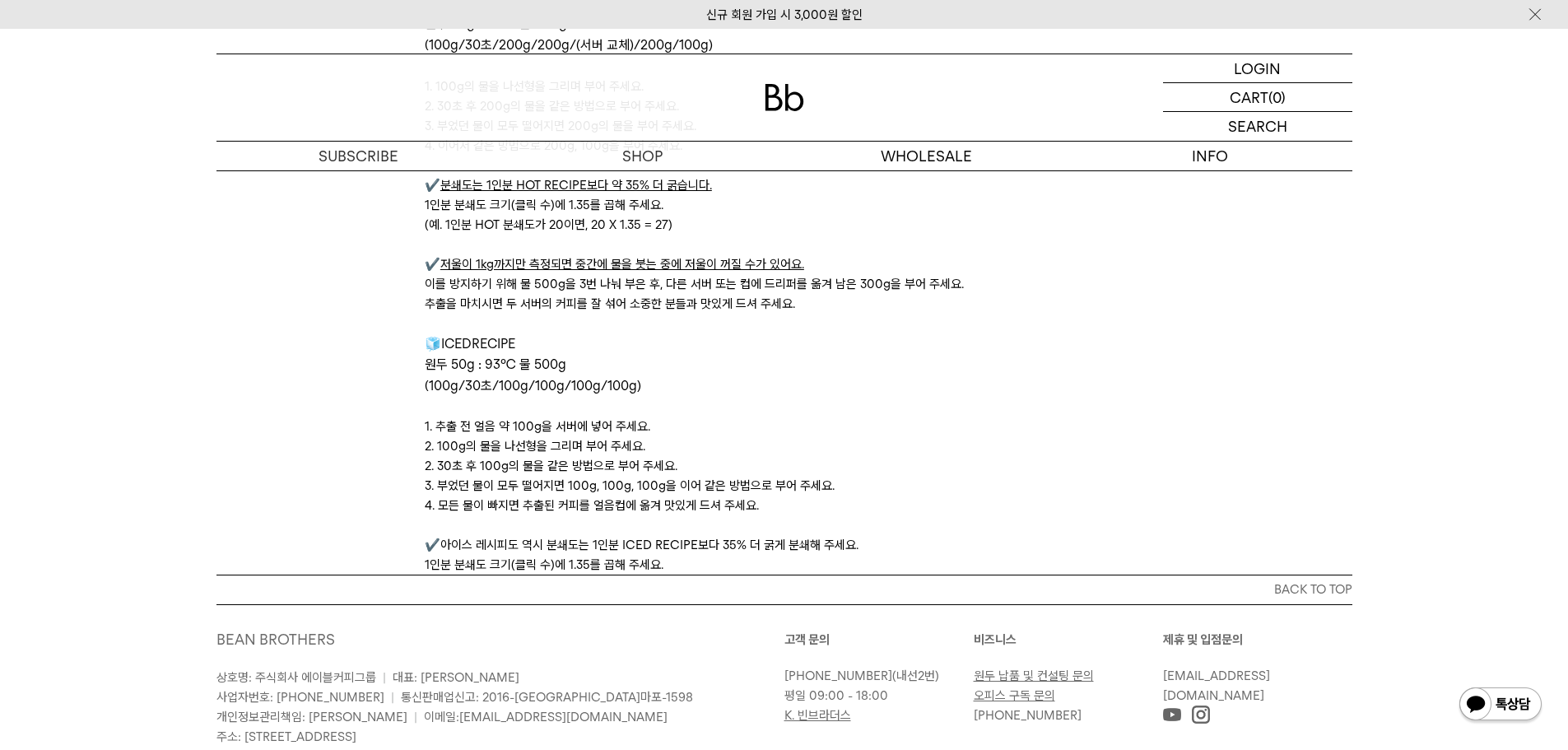
scroll to position [5401, 0]
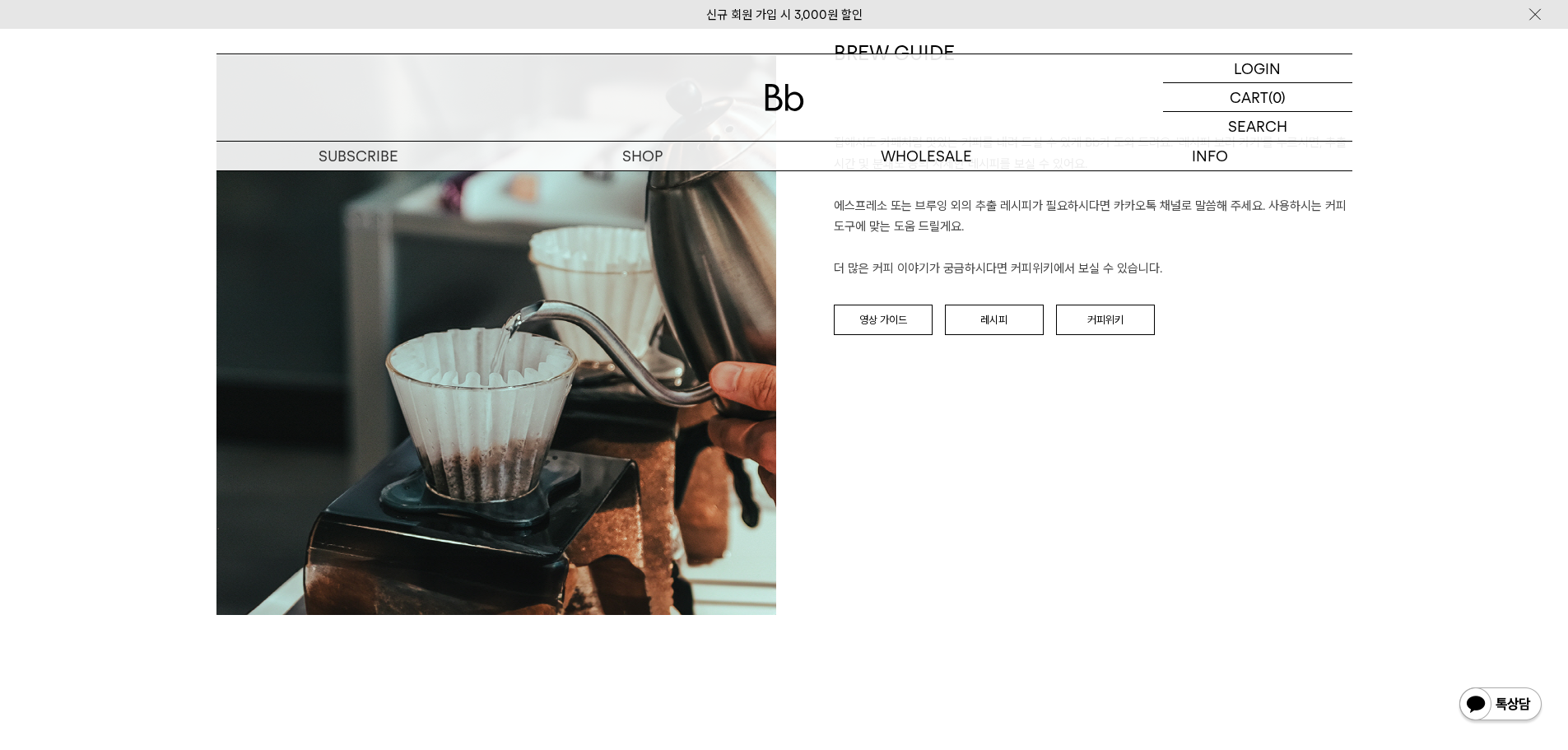
scroll to position [1866, 0]
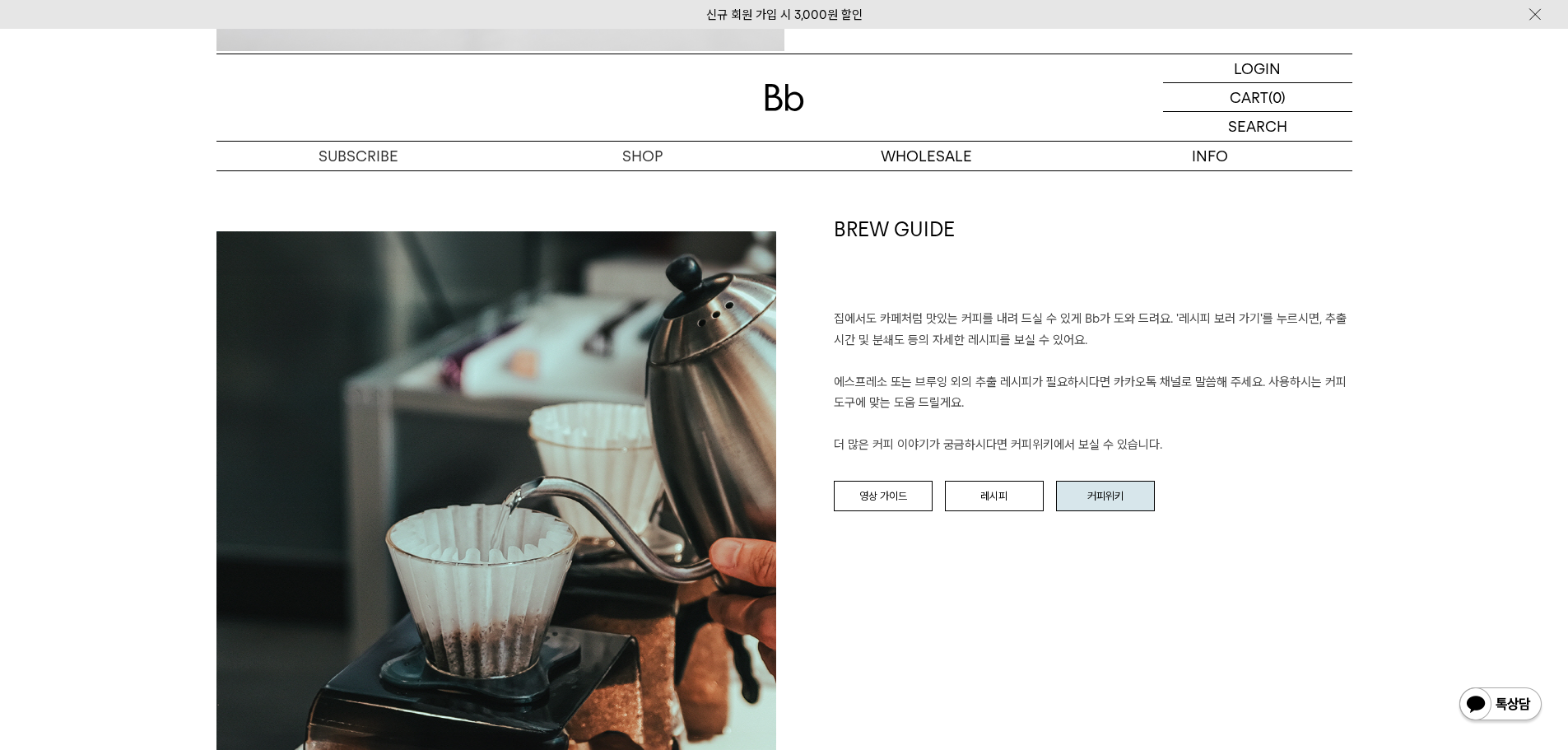
click at [1096, 501] on link "커피위키" at bounding box center [1105, 496] width 99 height 31
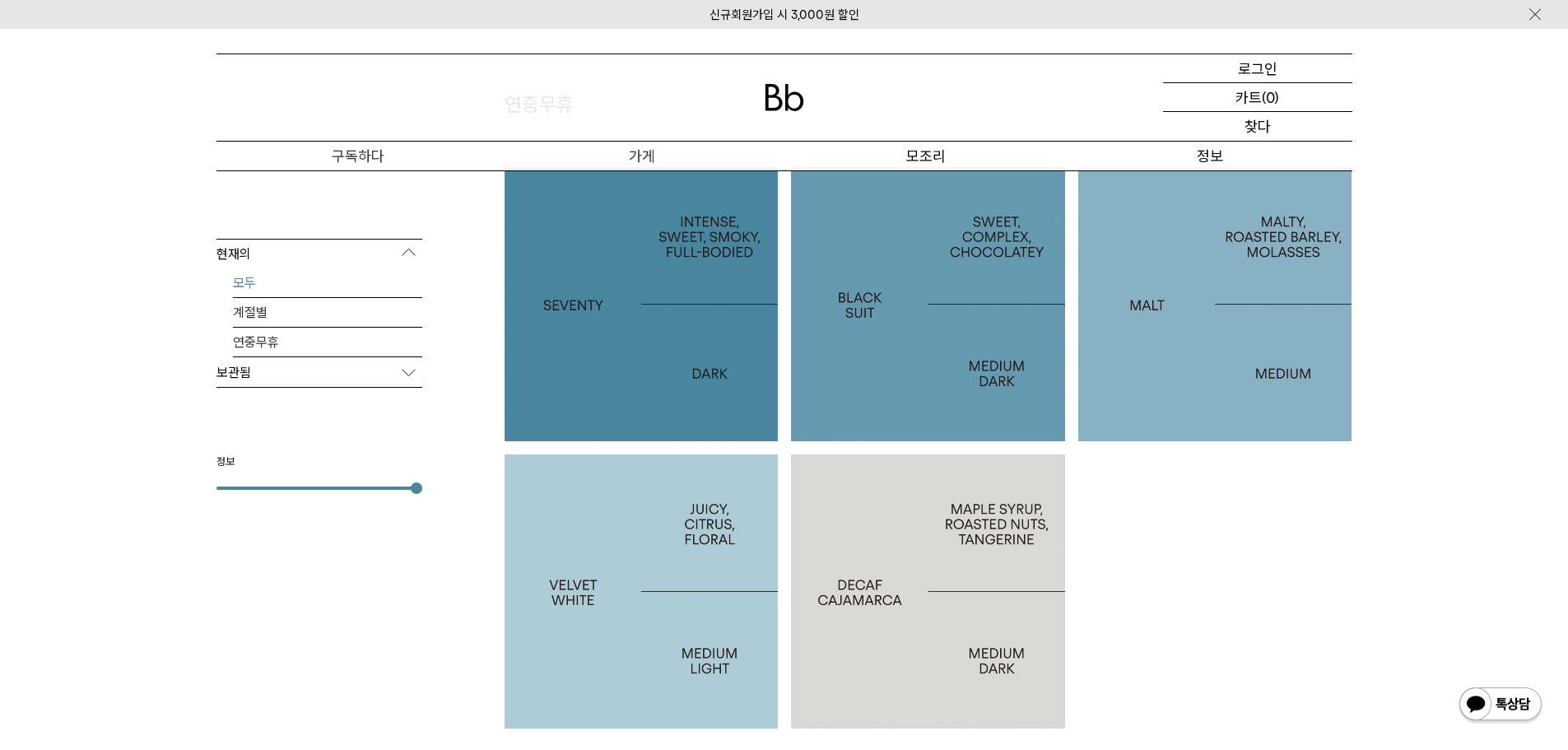
scroll to position [1235, 0]
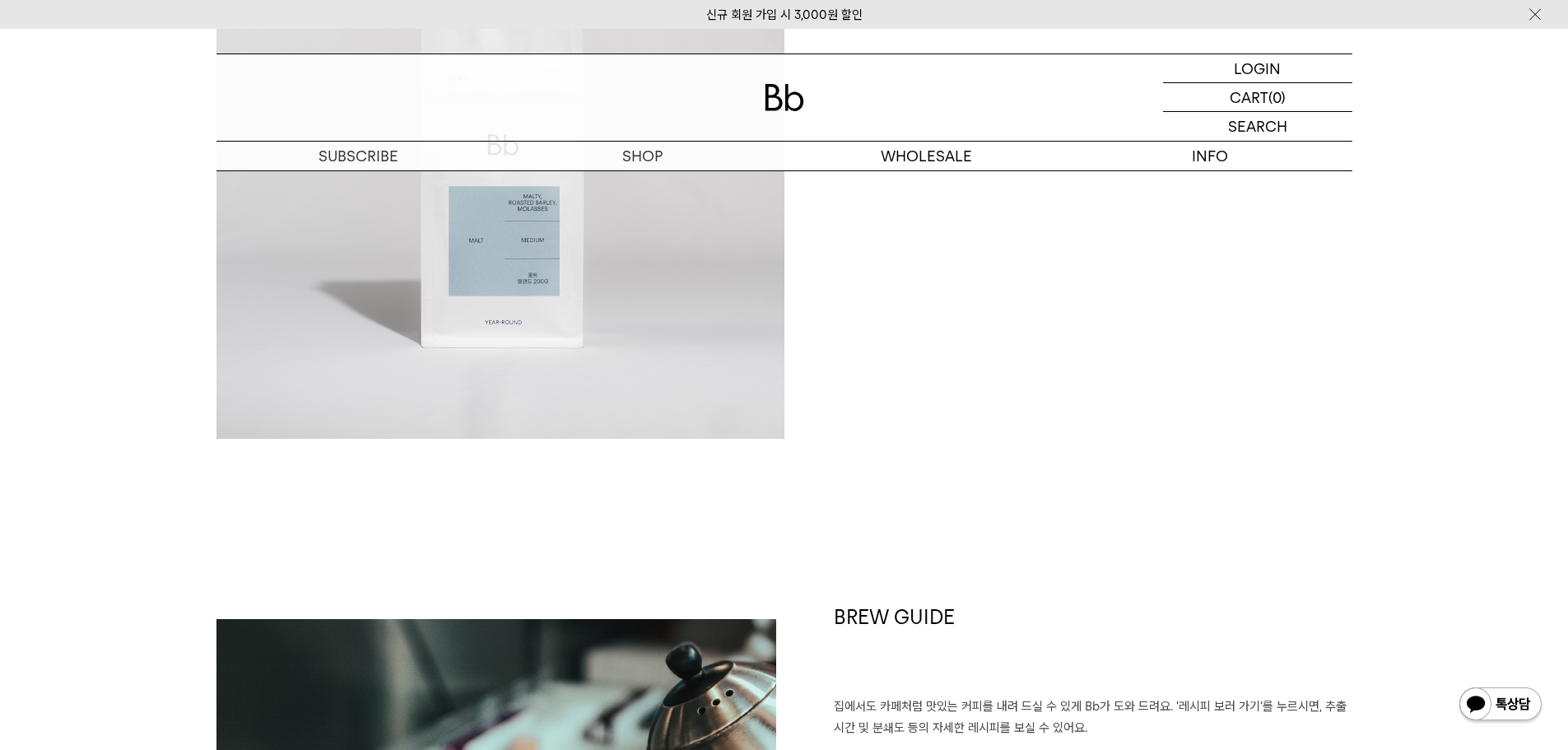
scroll to position [1730, 0]
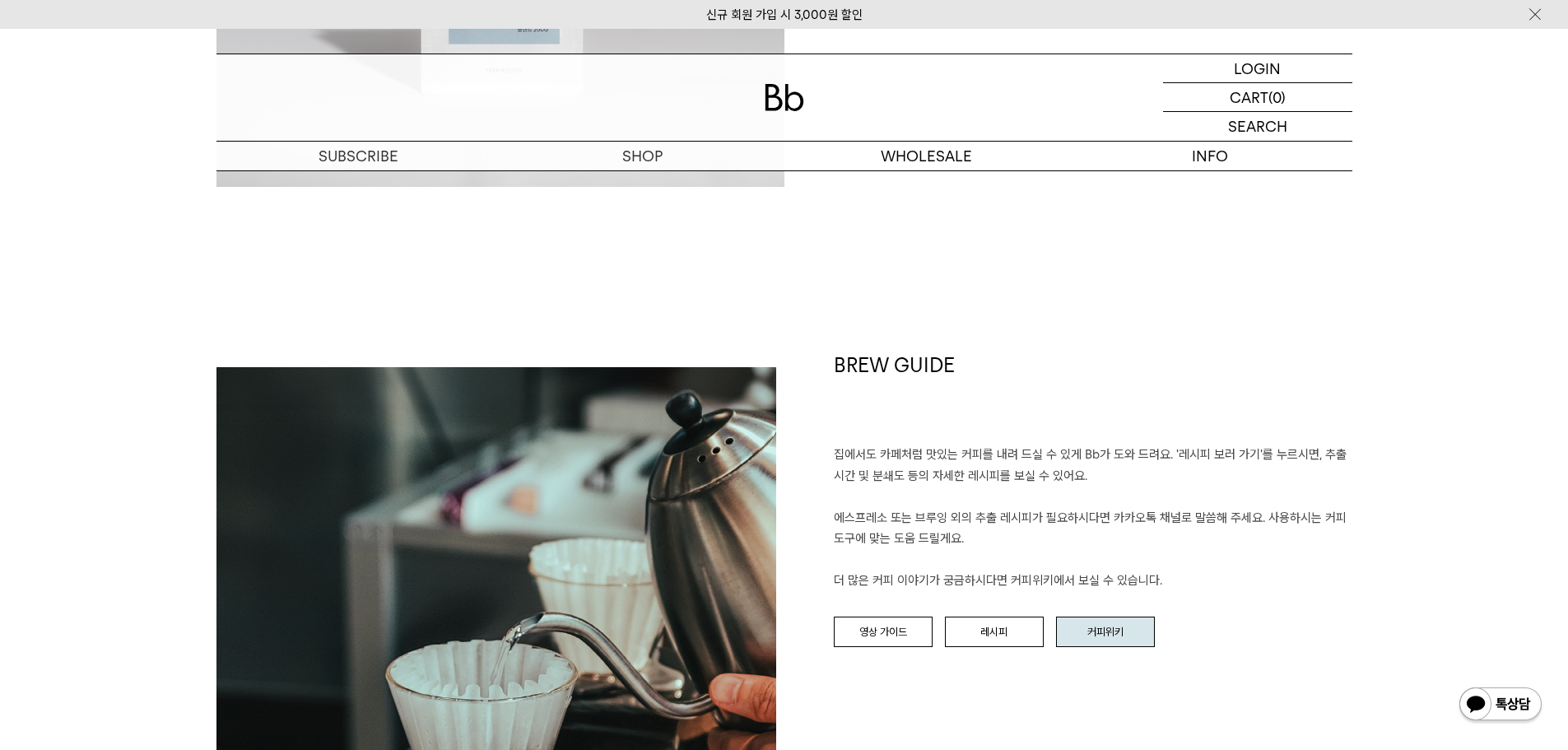
click at [1122, 642] on link "커피위키" at bounding box center [1105, 632] width 99 height 31
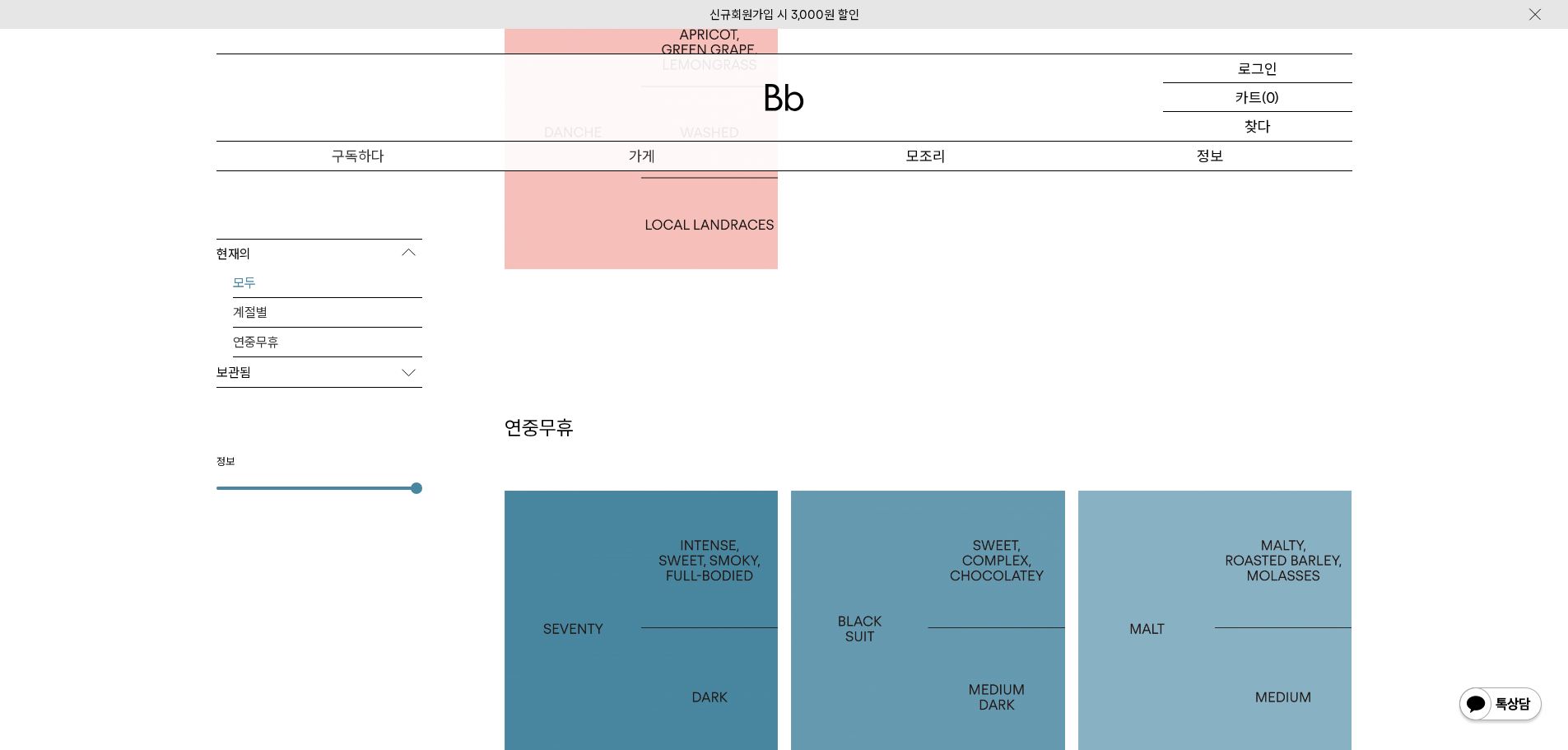
scroll to position [906, 0]
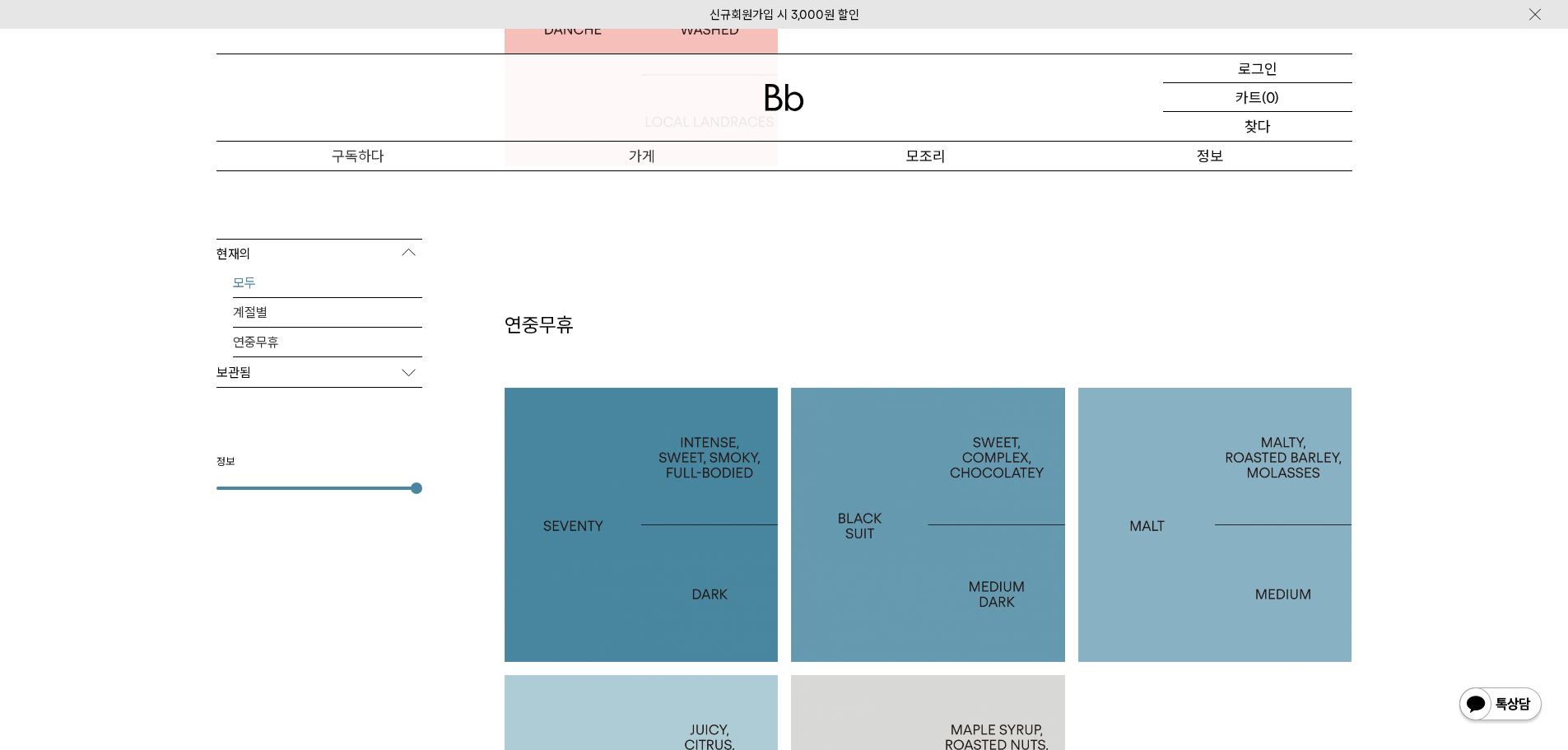
click at [1238, 559] on div at bounding box center [1216, 525] width 274 height 275
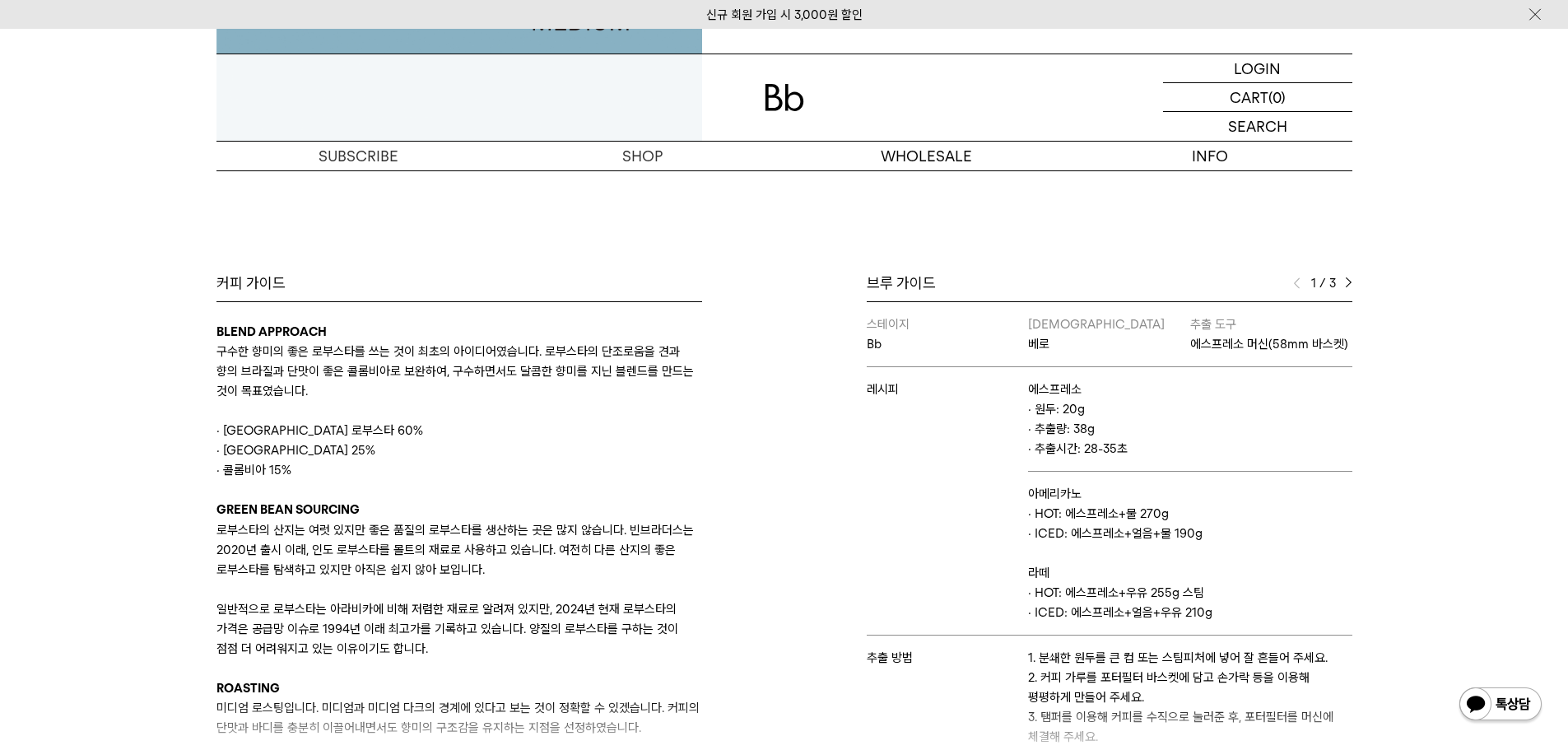
scroll to position [576, 0]
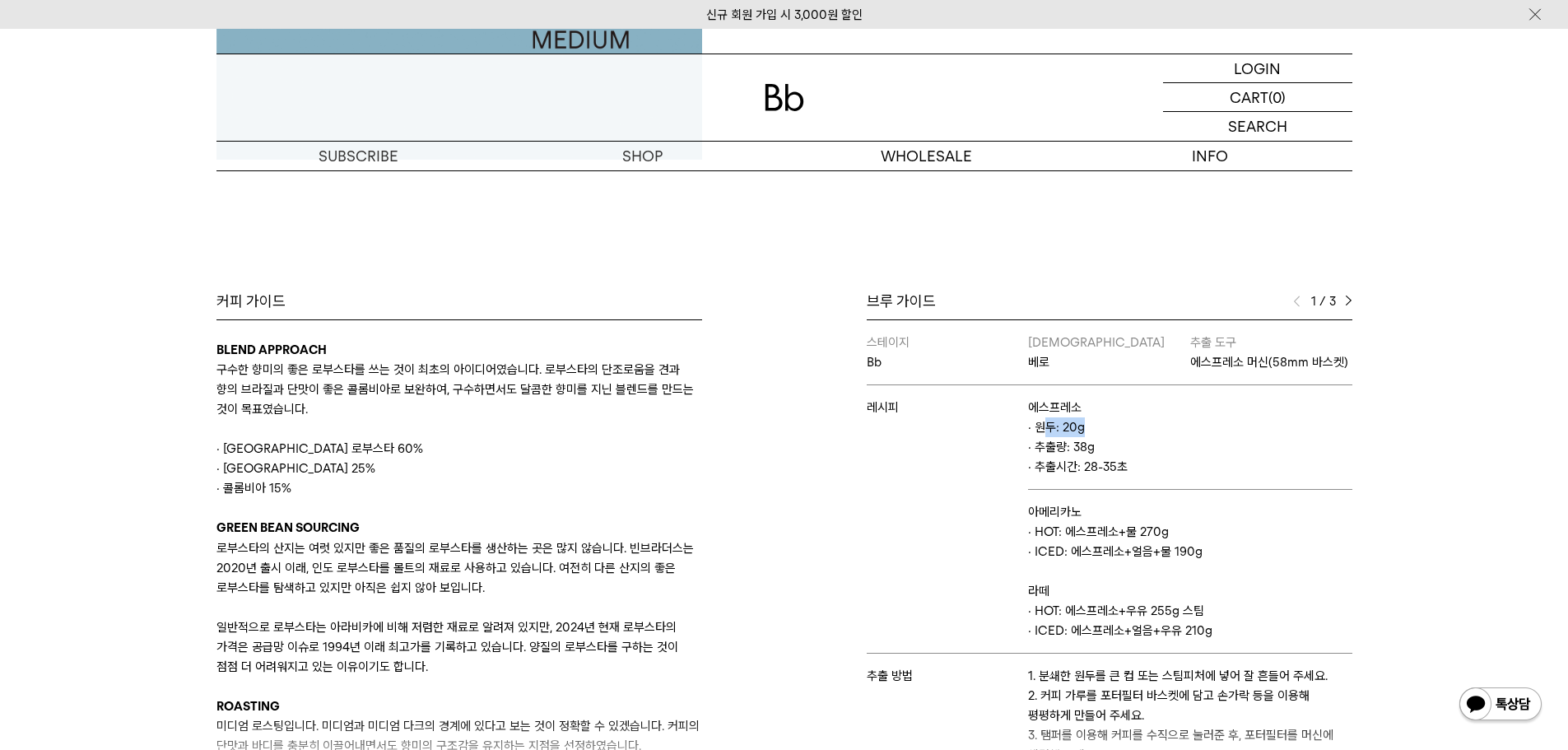
drag, startPoint x: 1040, startPoint y: 444, endPoint x: 1089, endPoint y: 454, distance: 50.0
click at [1089, 454] on p "· 원두: 20g · 추출량: 38g · 추출시간: 28-35초" at bounding box center [1190, 446] width 323 height 59
click at [1079, 472] on p "· 원두: 20g · 추출량: 38g · 추출시간: 28-35초" at bounding box center [1190, 446] width 323 height 59
drag, startPoint x: 1018, startPoint y: 473, endPoint x: 1105, endPoint y: 477, distance: 87.1
click at [1105, 477] on tr "레시피 에스프레소 · 원두: 20g · 추출량: 38g · 추출시간: 28-35초" at bounding box center [1110, 437] width 486 height 105
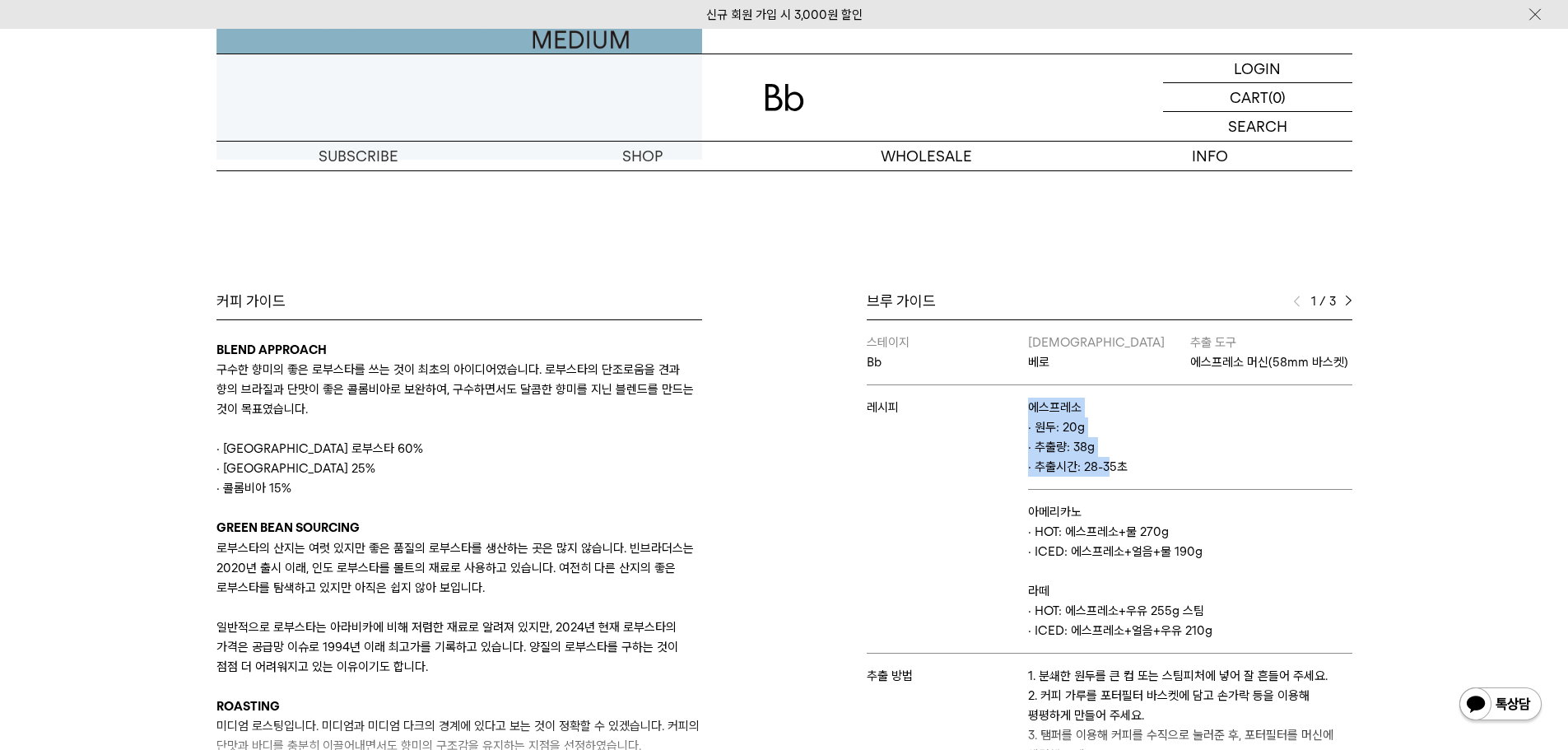
click at [1105, 477] on p "· 원두: 20g · 추출량: 38g · 추출시간: 28-35초" at bounding box center [1190, 446] width 323 height 59
drag, startPoint x: 1042, startPoint y: 482, endPoint x: 1088, endPoint y: 488, distance: 46.4
click at [1088, 477] on p "· 원두: 20g · 추출량: 38g · 추출시간: 28-35초" at bounding box center [1190, 446] width 323 height 59
click at [1136, 581] on td "아메리카노 · HOT: 에스프레소+물 270g · ICED: 에스프레소+얼음+물 190g 라떼 · HOT: 에스프레소+우유 255g 스팀 · …" at bounding box center [1190, 572] width 323 height 164
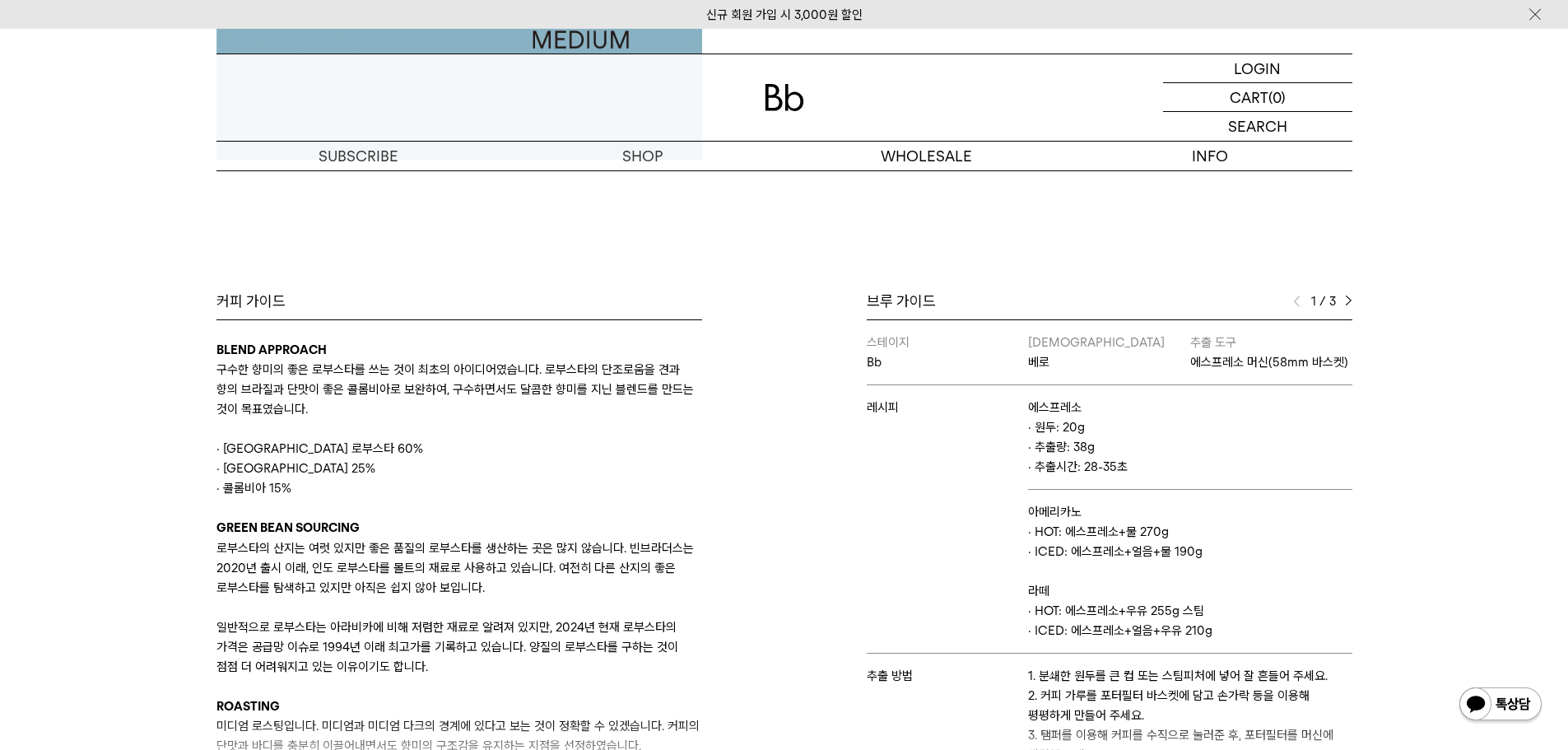
click at [1106, 601] on p "라떼" at bounding box center [1190, 591] width 323 height 20
drag, startPoint x: 1060, startPoint y: 485, endPoint x: 1187, endPoint y: 496, distance: 127.5
click at [1207, 490] on tr "레시피 에스프레소 · 원두: 20g · 추출량: 38g · 추출시간: 28-35초" at bounding box center [1110, 437] width 486 height 105
click at [1101, 477] on p "· 원두: 20g · 추출량: 38g · 추출시간: 28-35초" at bounding box center [1190, 446] width 323 height 59
drag, startPoint x: 1027, startPoint y: 448, endPoint x: 1169, endPoint y: 486, distance: 147.0
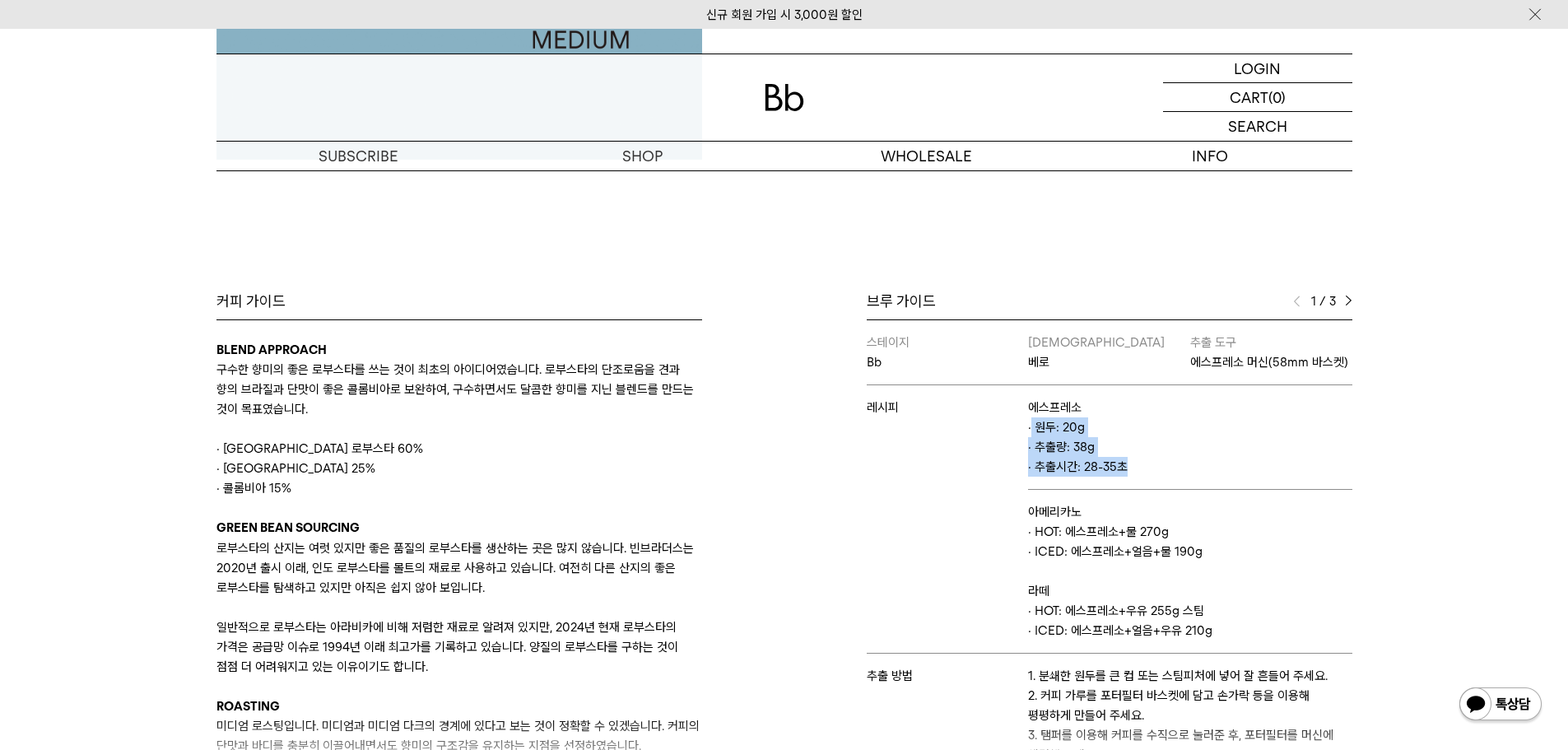
click at [1169, 477] on p "· 원두: 20g · 추출량: 38g · 추출시간: 28-35초" at bounding box center [1190, 446] width 323 height 59
click at [1166, 490] on td "에스프레소 · 원두: 20g · 추출량: 38g · 추출시간: 28-35초" at bounding box center [1190, 437] width 323 height 105
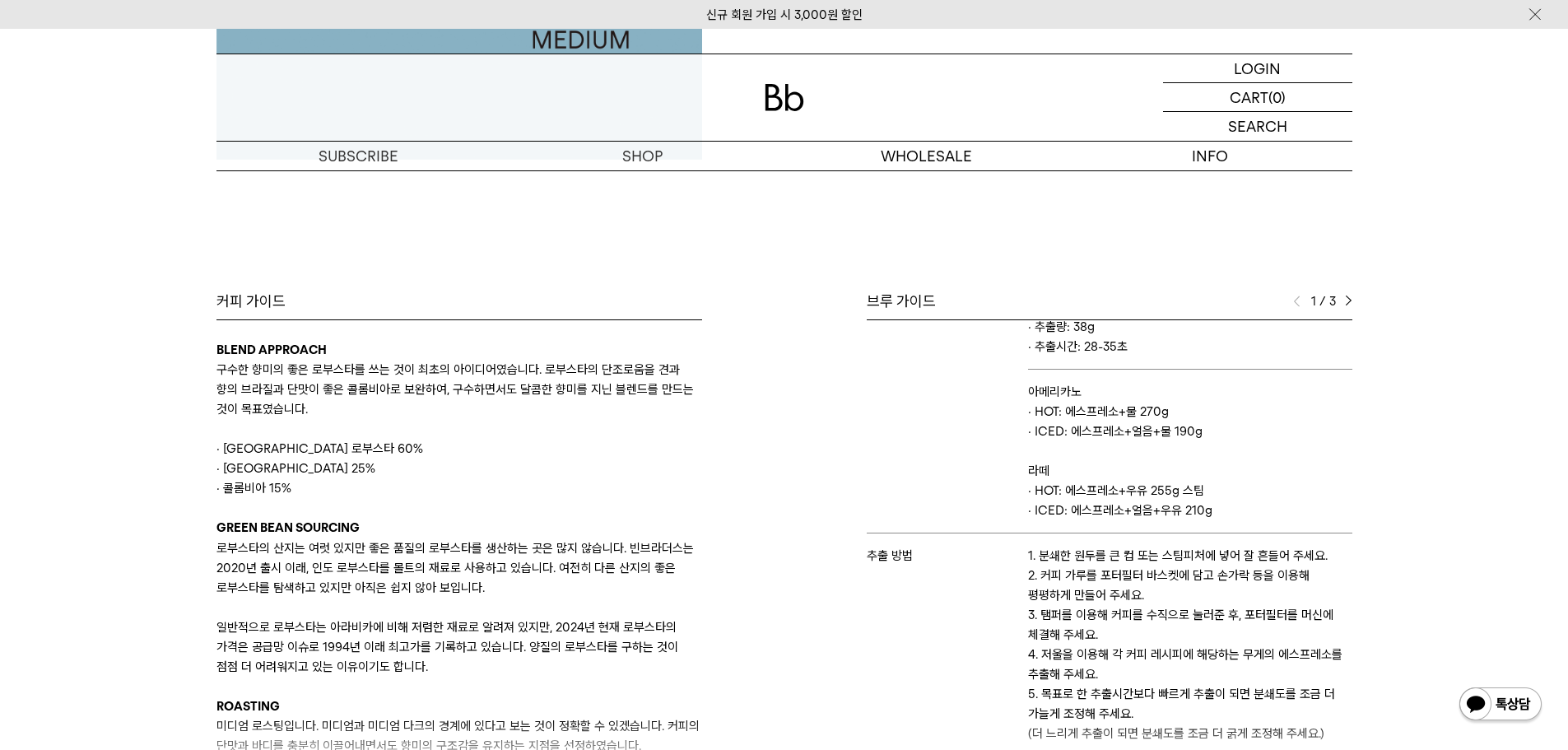
scroll to position [140, 0]
